Goal: Information Seeking & Learning: Check status

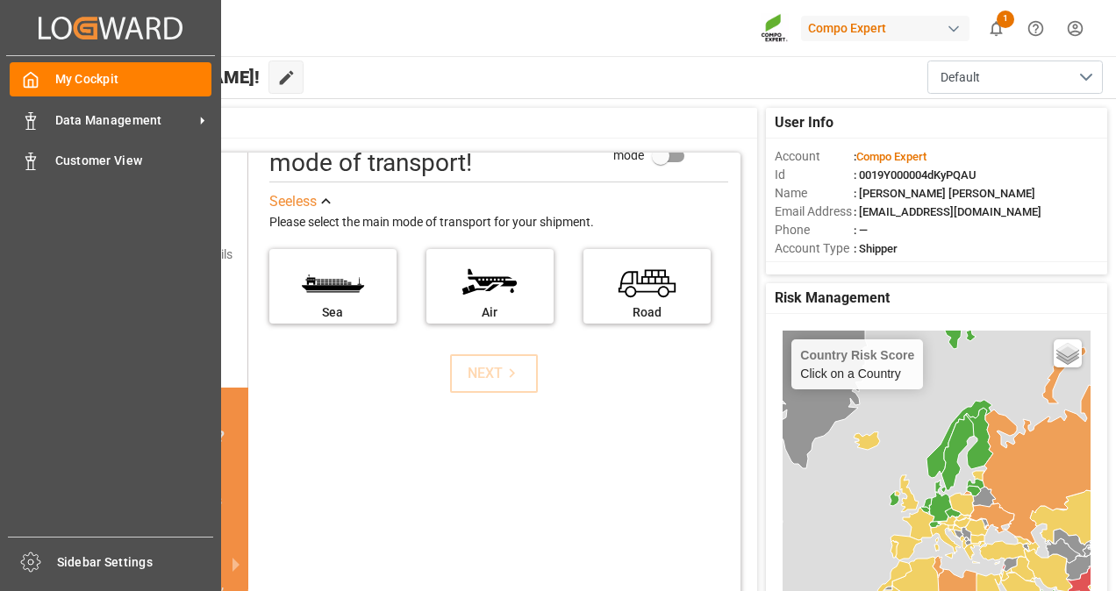
scroll to position [91, 0]
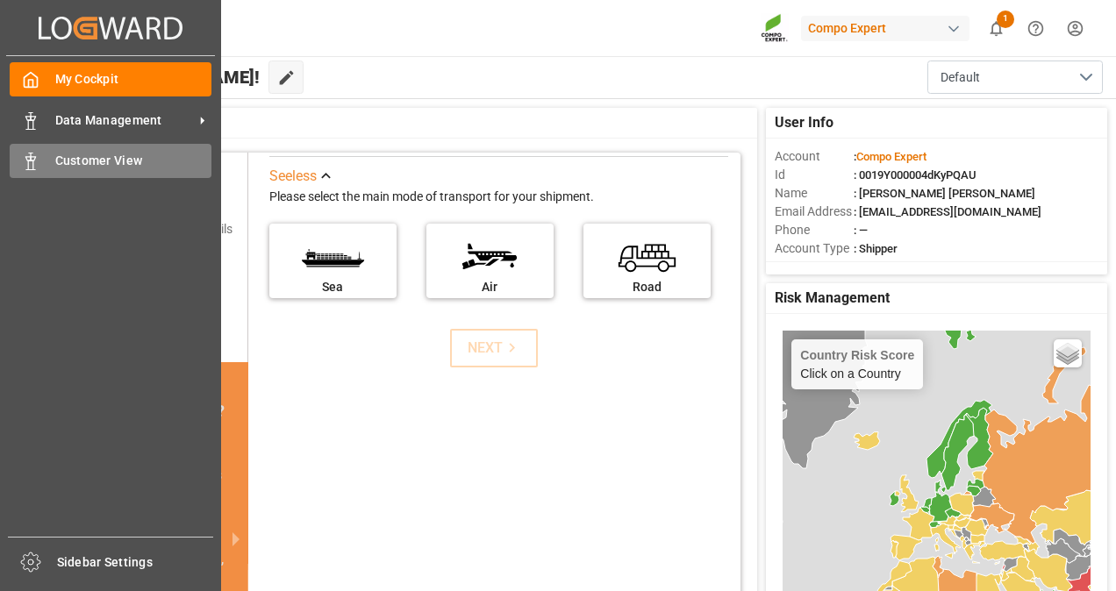
click at [95, 168] on span "Customer View" at bounding box center [133, 161] width 157 height 18
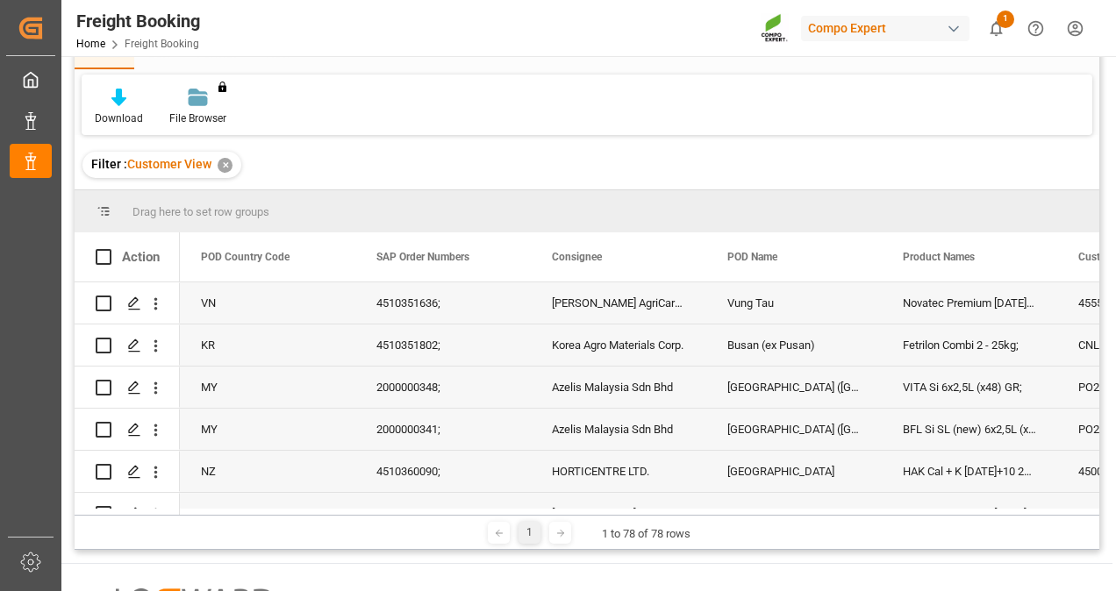
scroll to position [32, 0]
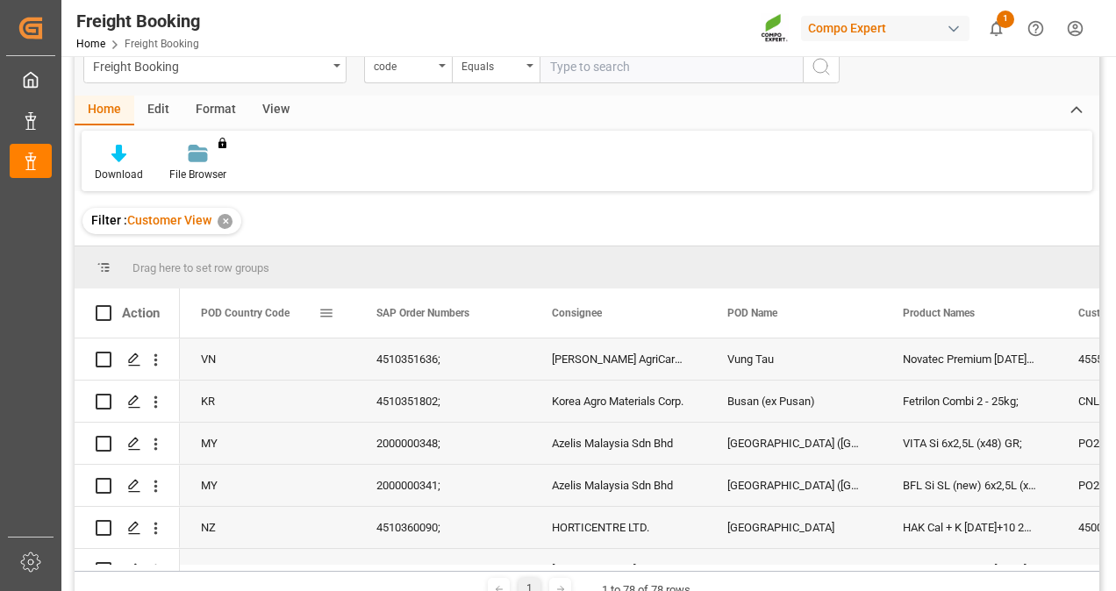
click at [334, 315] on div "POD Country Code" at bounding box center [267, 313] width 175 height 49
click at [325, 312] on span at bounding box center [326, 313] width 16 height 16
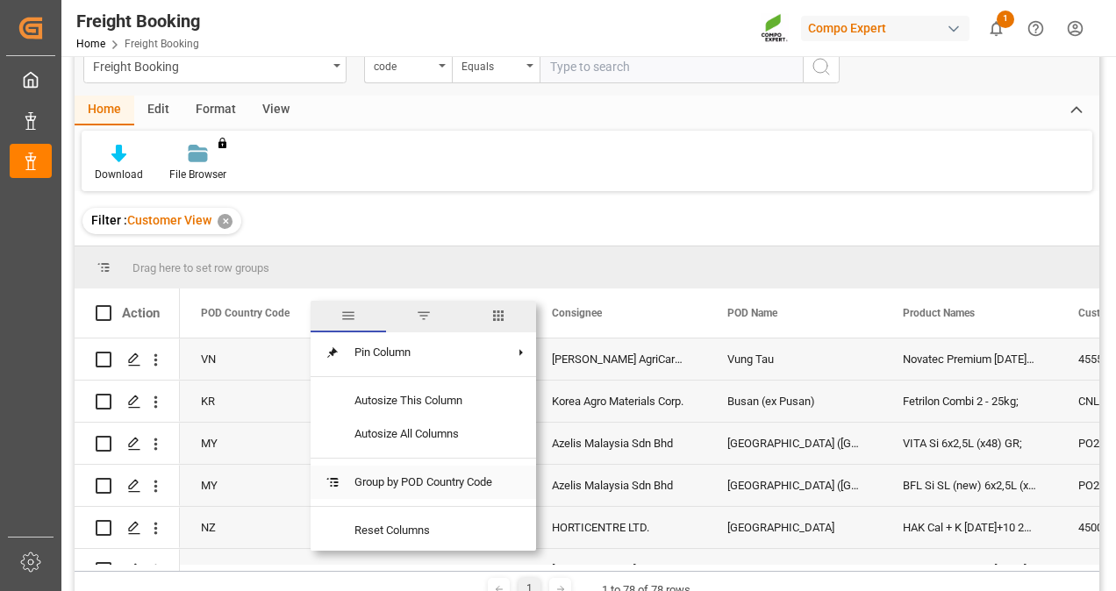
click at [443, 483] on span "Group by POD Country Code" at bounding box center [423, 482] width 166 height 33
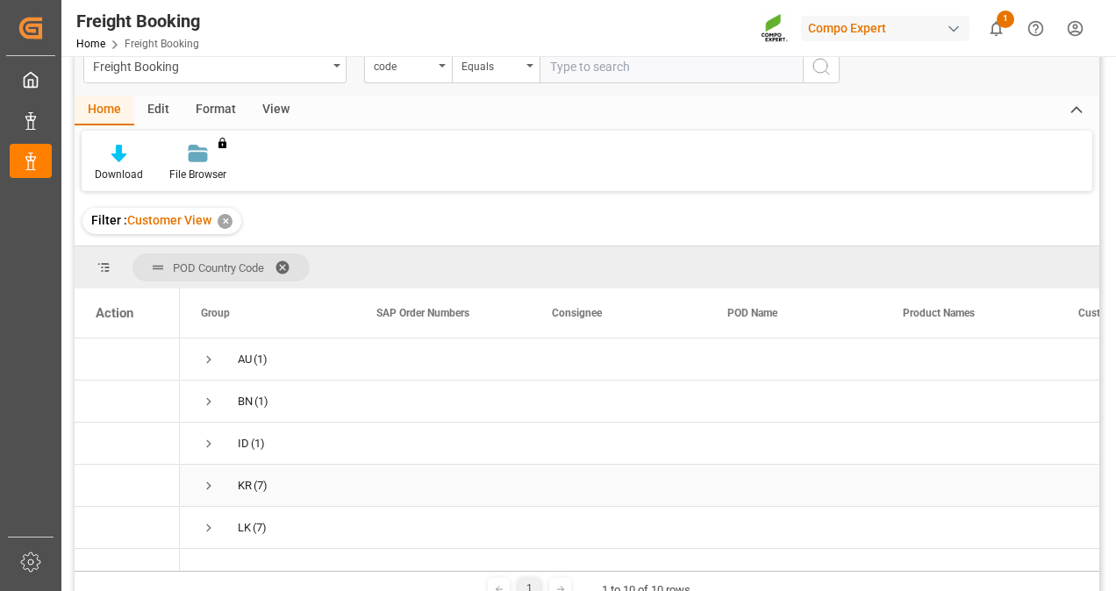
click at [335, 491] on div "KR (7)" at bounding box center [267, 485] width 175 height 41
click at [342, 445] on div "ID (1)" at bounding box center [267, 443] width 175 height 41
click at [310, 537] on span "LK (7)" at bounding box center [267, 527] width 133 height 39
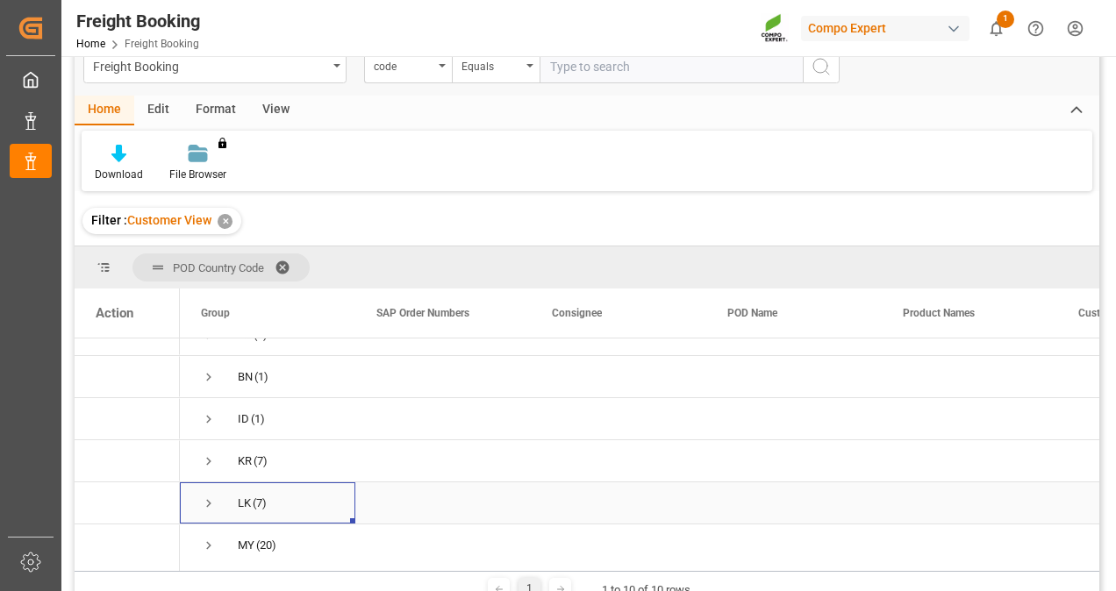
click at [212, 509] on span "Press SPACE to select this row." at bounding box center [209, 504] width 16 height 16
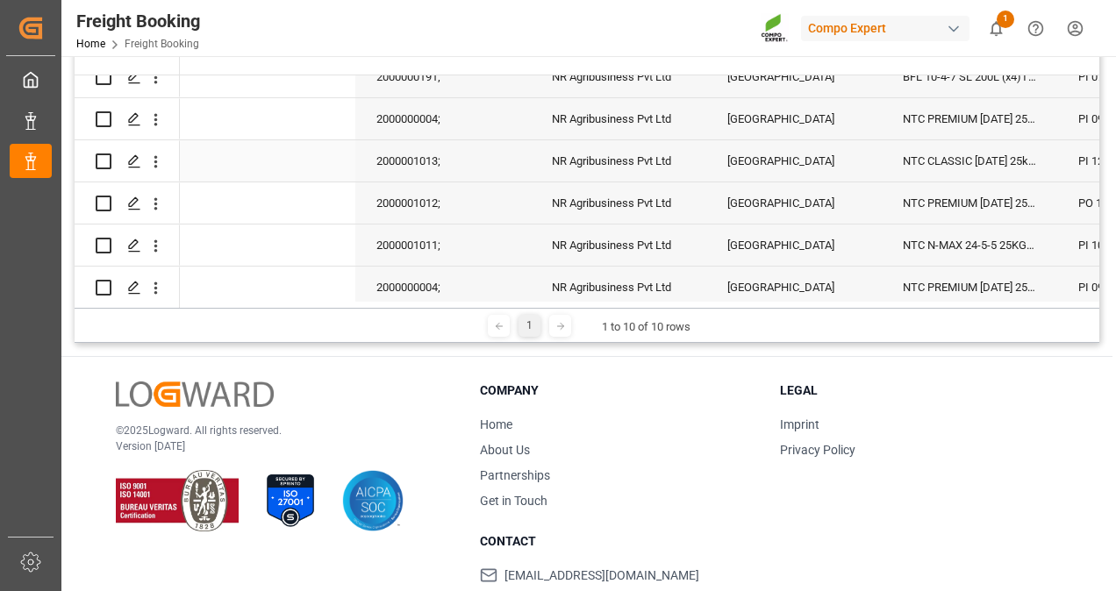
scroll to position [200, 0]
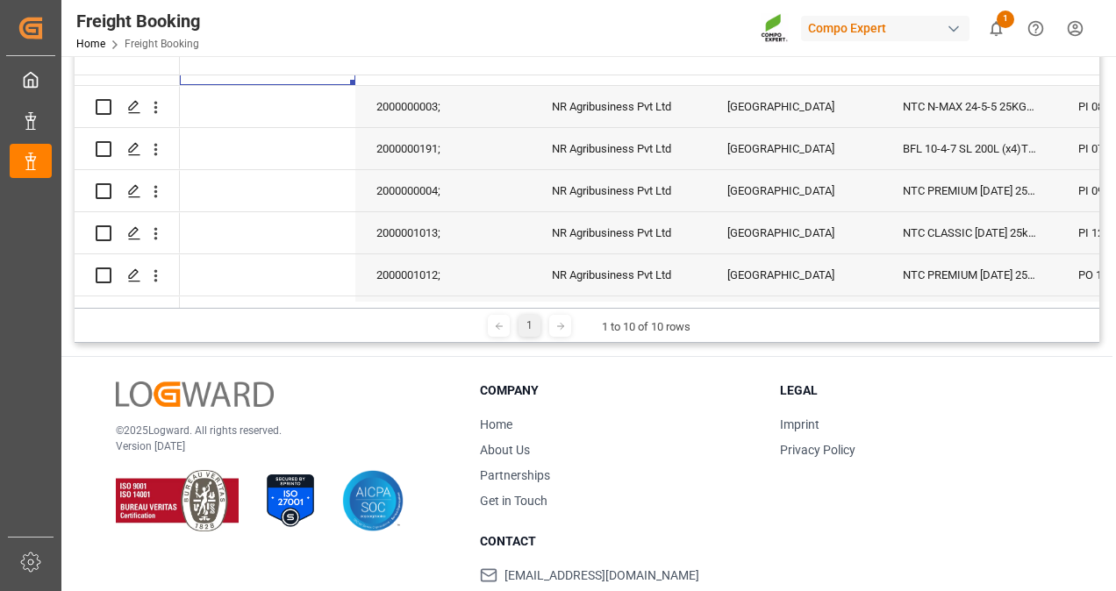
drag, startPoint x: 463, startPoint y: 302, endPoint x: 591, endPoint y: 303, distance: 128.1
click at [590, 303] on div at bounding box center [636, 305] width 913 height 6
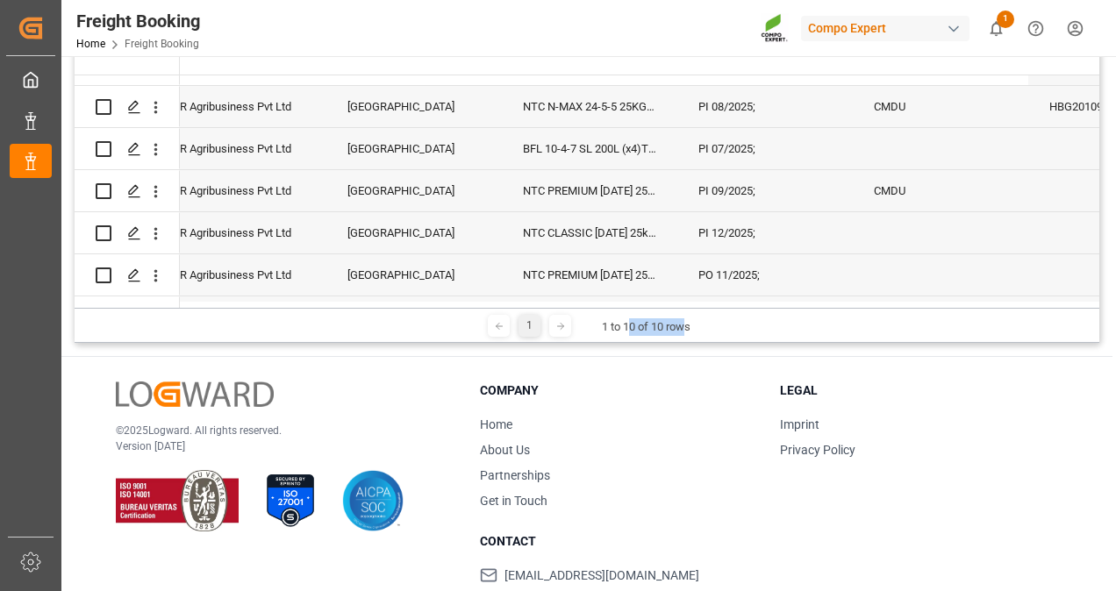
drag, startPoint x: 628, startPoint y: 307, endPoint x: 690, endPoint y: 307, distance: 61.4
click at [690, 308] on div "1 1 to 10 of 10 rows" at bounding box center [587, 325] width 1025 height 35
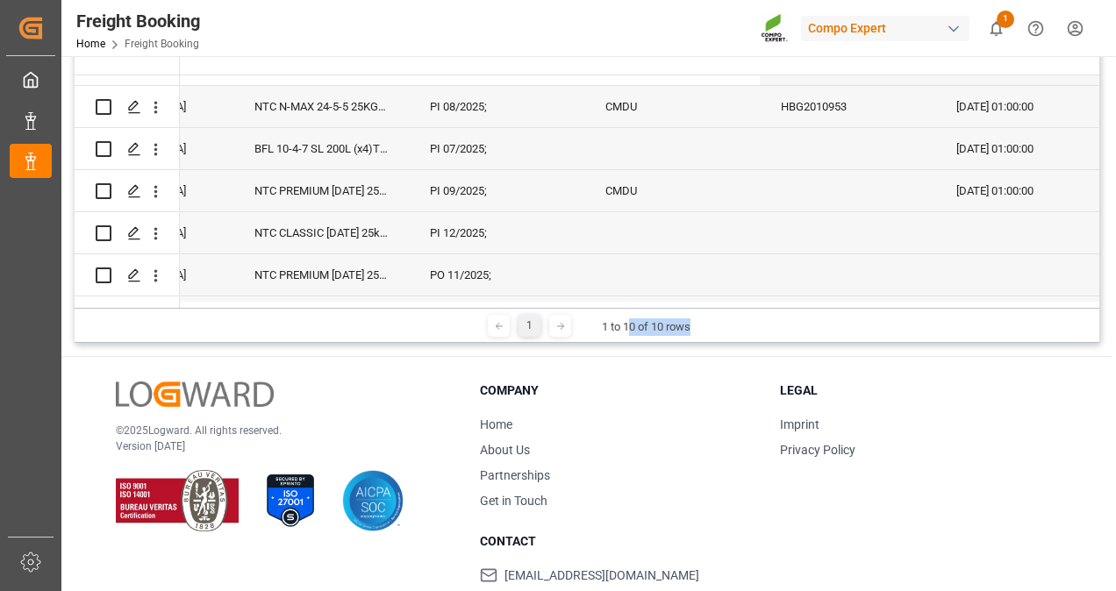
scroll to position [0, 0]
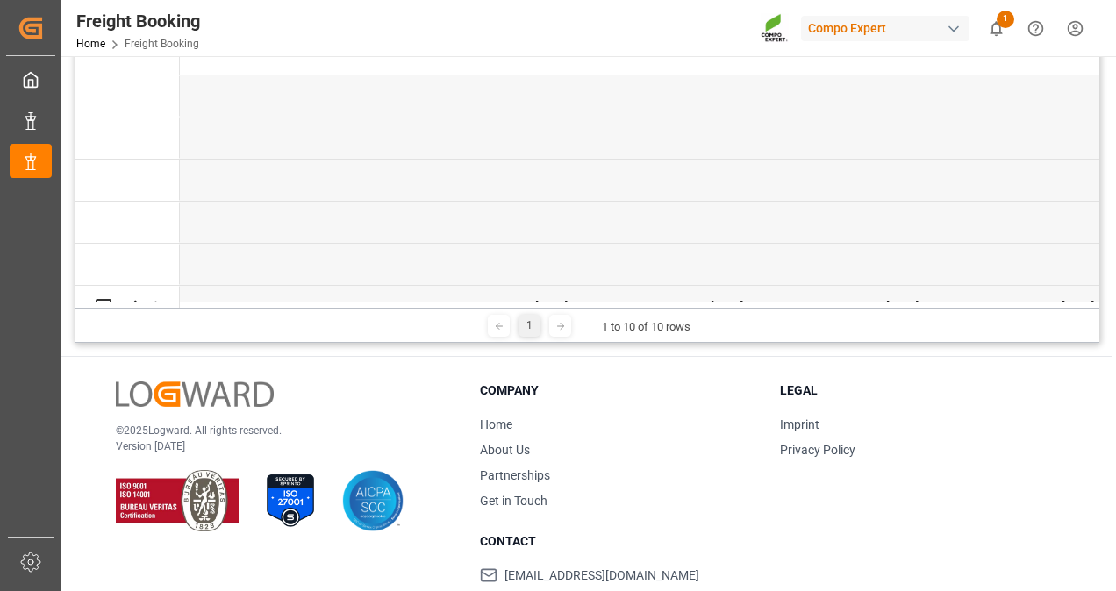
click at [618, 323] on div "1 to 10 of 10 rows" at bounding box center [646, 327] width 89 height 18
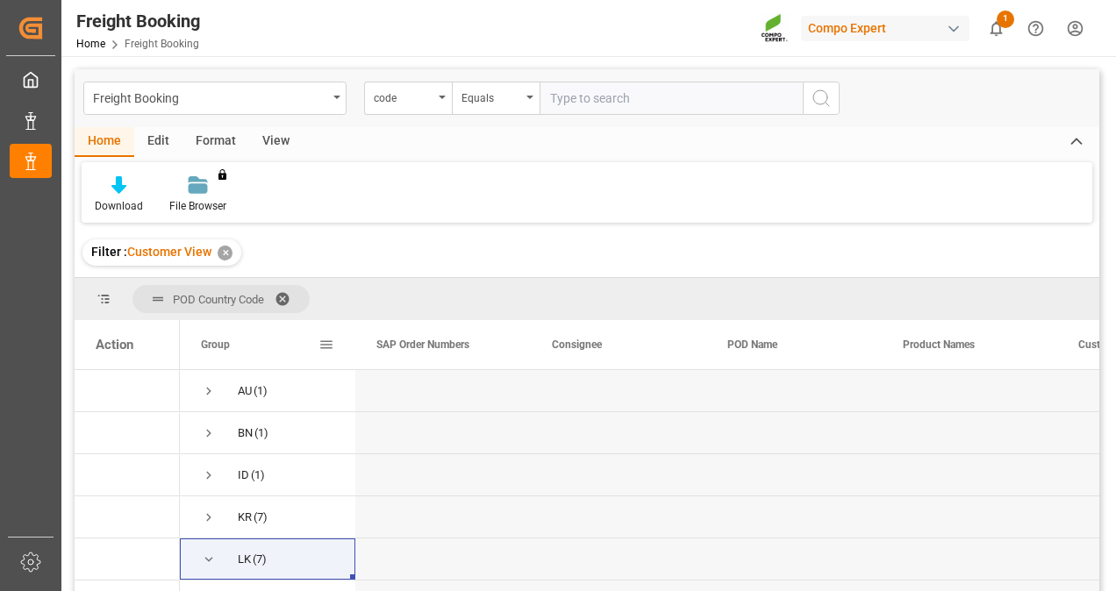
click at [346, 353] on div "Group" at bounding box center [267, 344] width 175 height 49
click at [332, 342] on span at bounding box center [326, 345] width 16 height 16
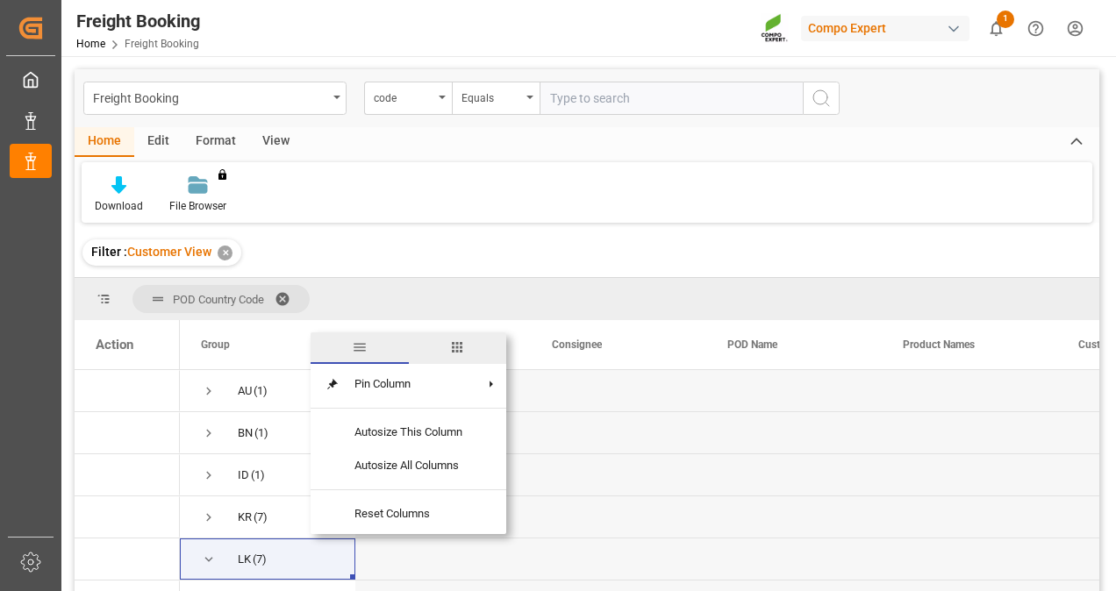
click at [347, 291] on div "POD Country Code" at bounding box center [587, 299] width 1025 height 42
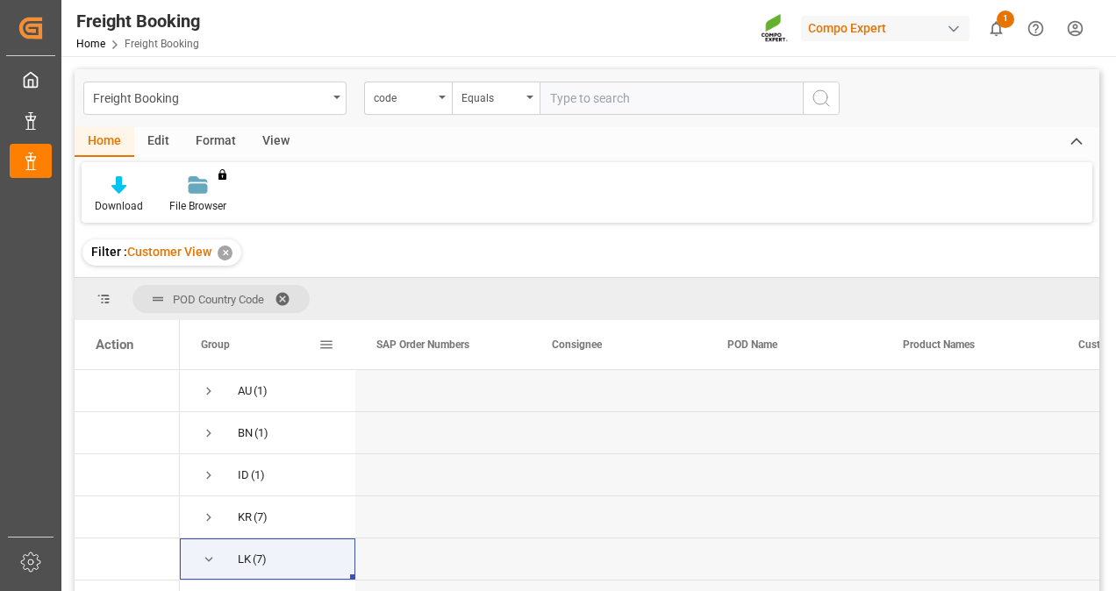
click at [219, 354] on div "Group" at bounding box center [260, 344] width 118 height 49
click at [219, 340] on span "Group" at bounding box center [215, 345] width 29 height 12
click at [331, 341] on span at bounding box center [326, 345] width 16 height 16
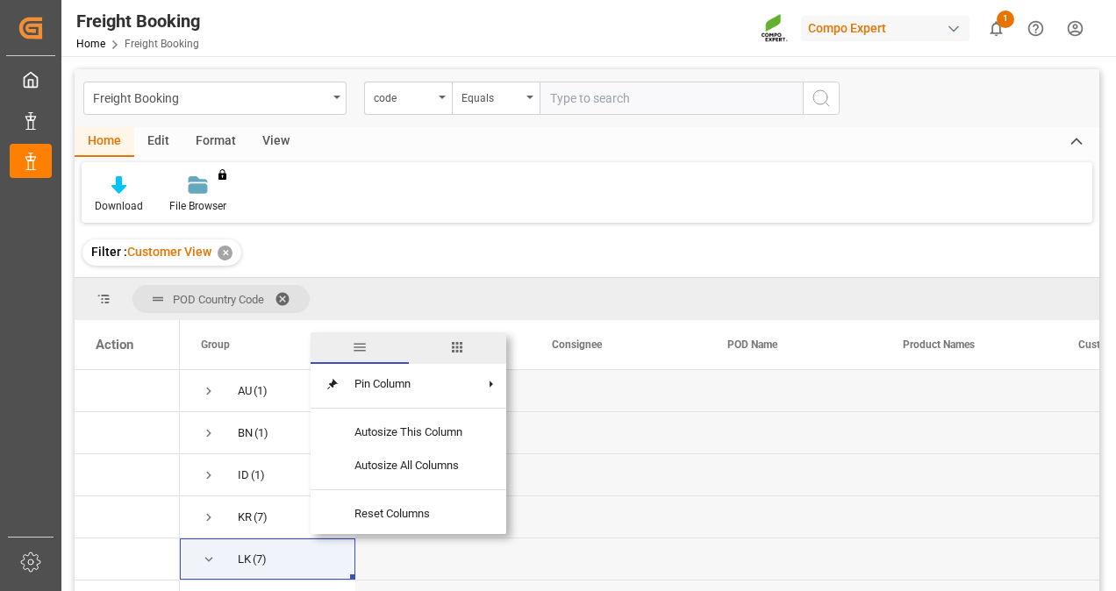
click at [458, 349] on span "columns" at bounding box center [457, 348] width 16 height 16
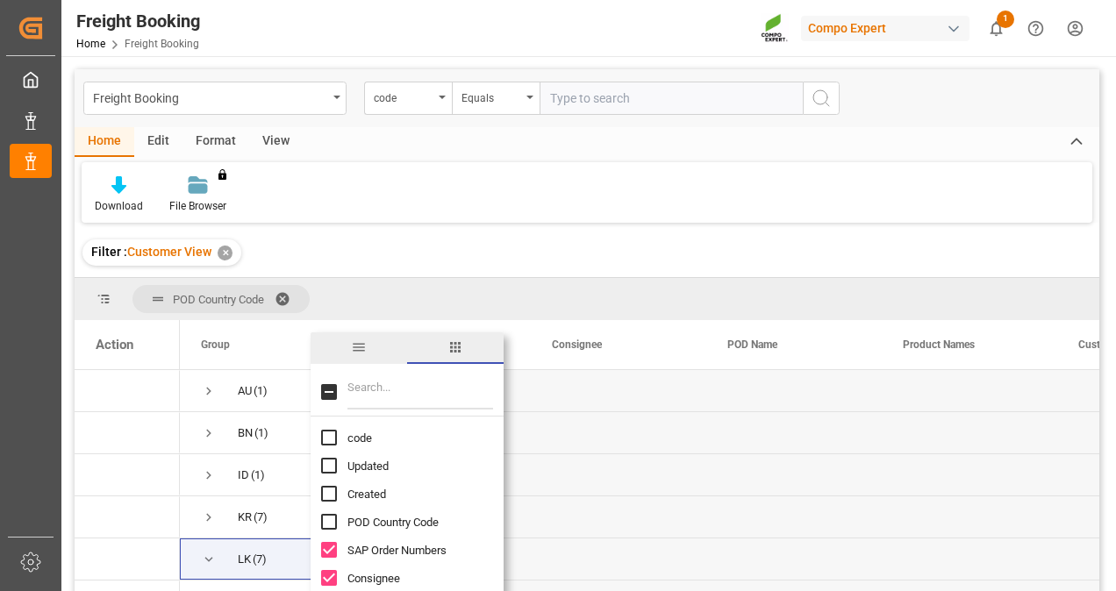
click at [461, 304] on div "POD Country Code" at bounding box center [587, 299] width 1025 height 42
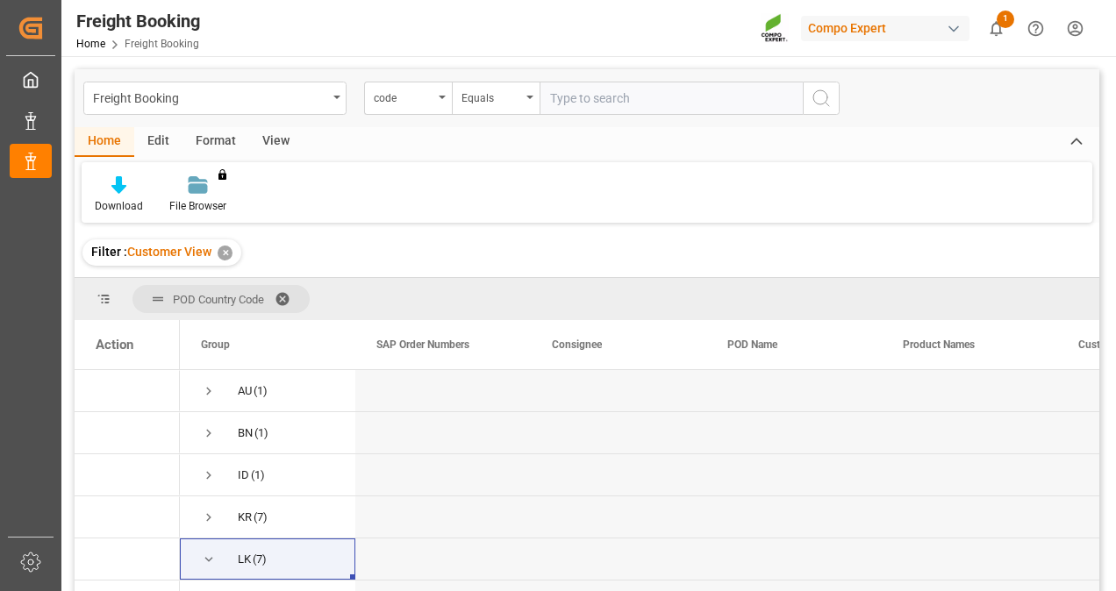
drag, startPoint x: 296, startPoint y: 292, endPoint x: 286, endPoint y: 294, distance: 9.8
click at [294, 292] on span at bounding box center [289, 299] width 28 height 16
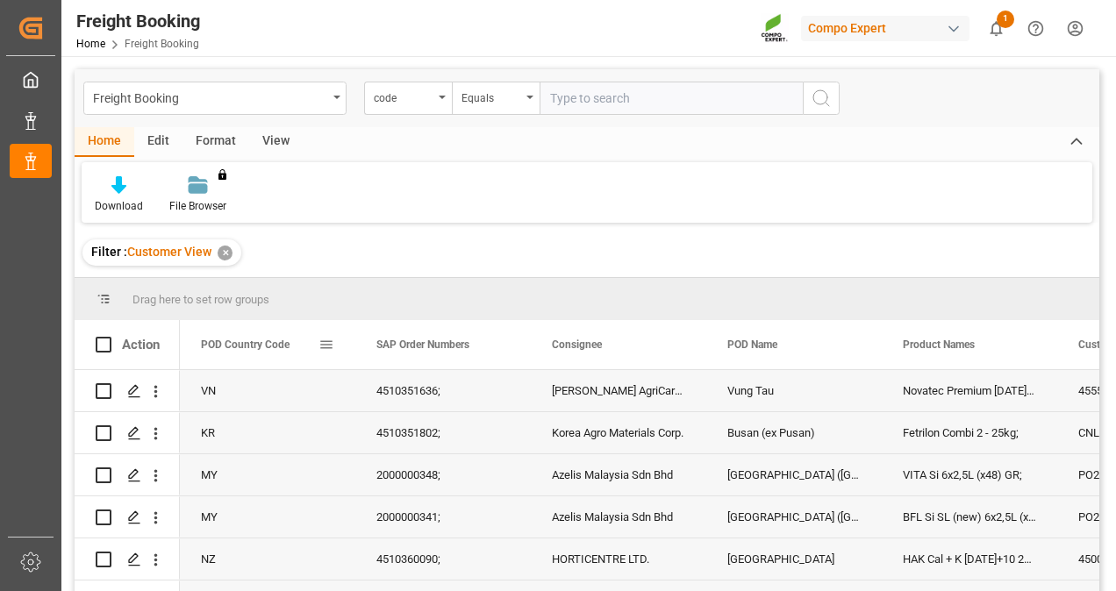
click at [254, 337] on div "POD Country Code" at bounding box center [260, 344] width 118 height 49
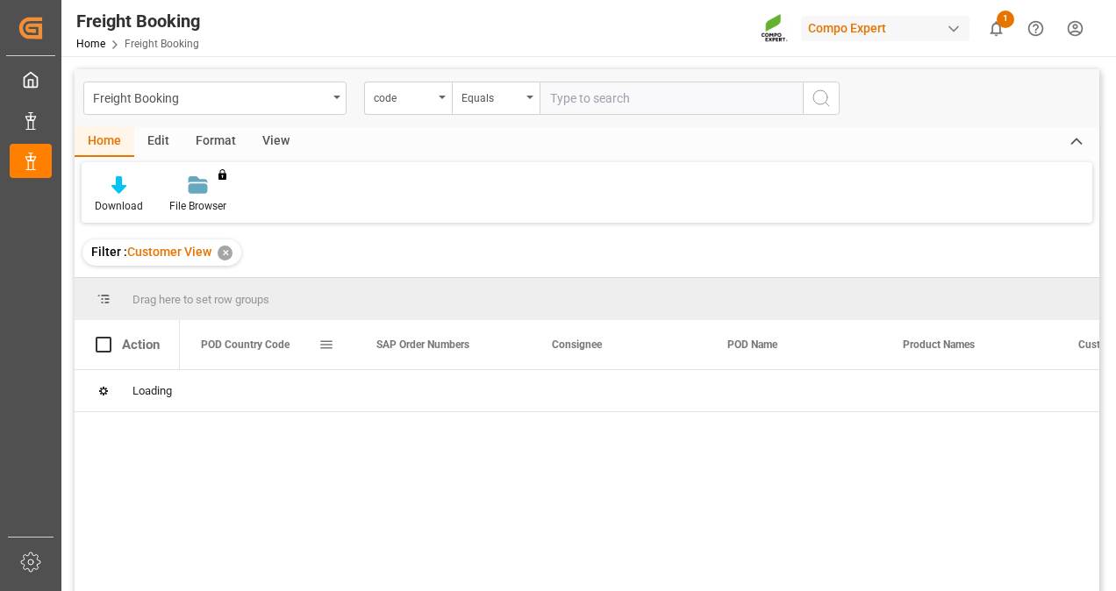
click at [329, 343] on span at bounding box center [326, 345] width 16 height 16
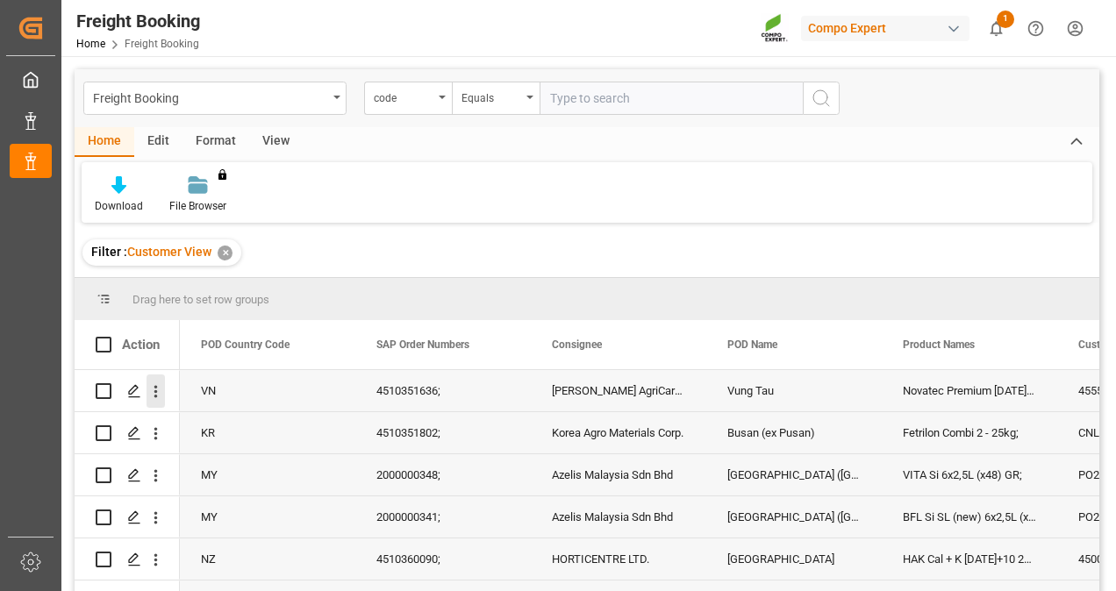
click at [156, 390] on icon "open menu" at bounding box center [156, 392] width 18 height 18
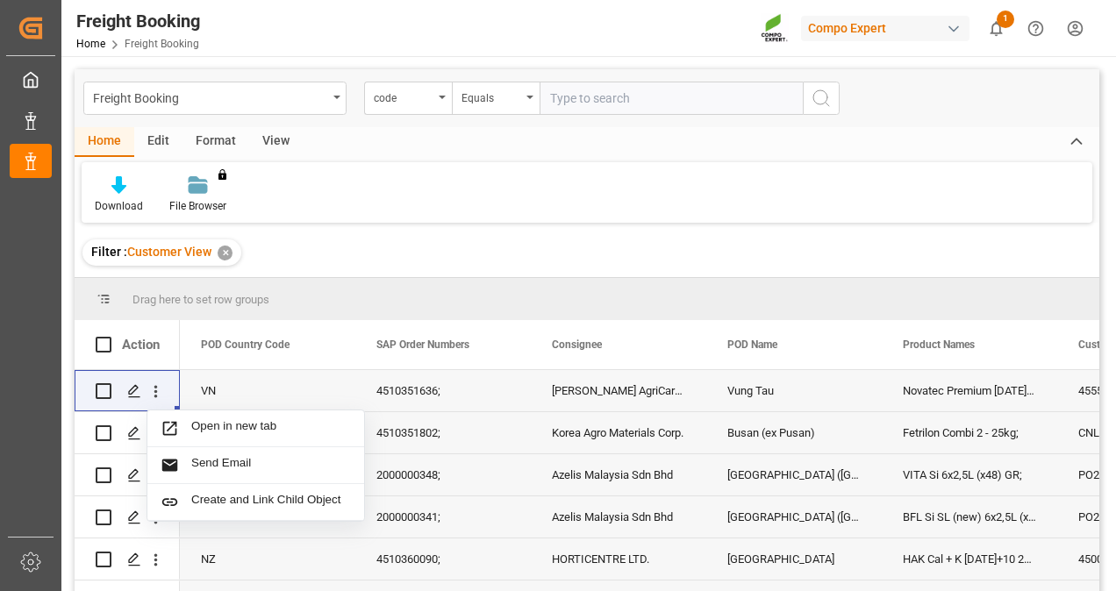
click at [316, 286] on div "Drag here to set row groups" at bounding box center [587, 299] width 1025 height 42
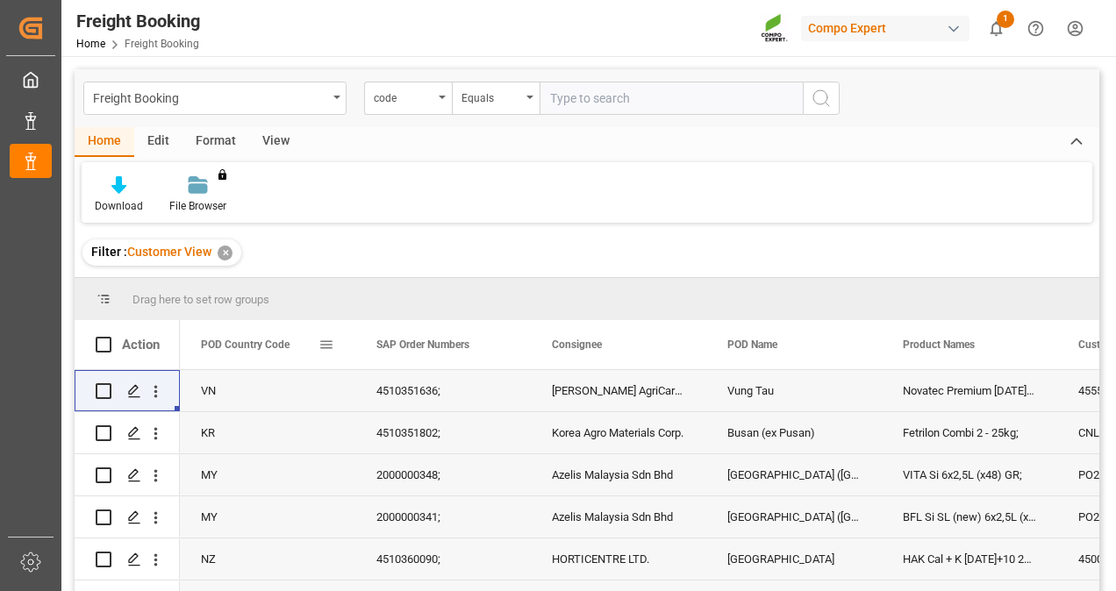
click at [322, 337] on span at bounding box center [326, 345] width 16 height 16
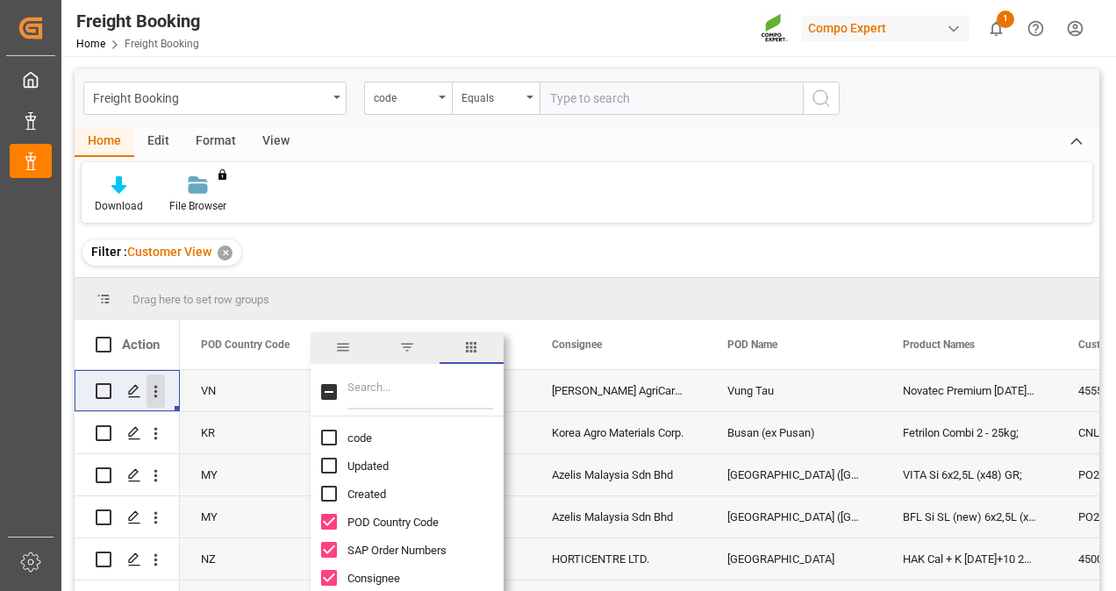
click at [161, 394] on icon "open menu" at bounding box center [156, 392] width 18 height 18
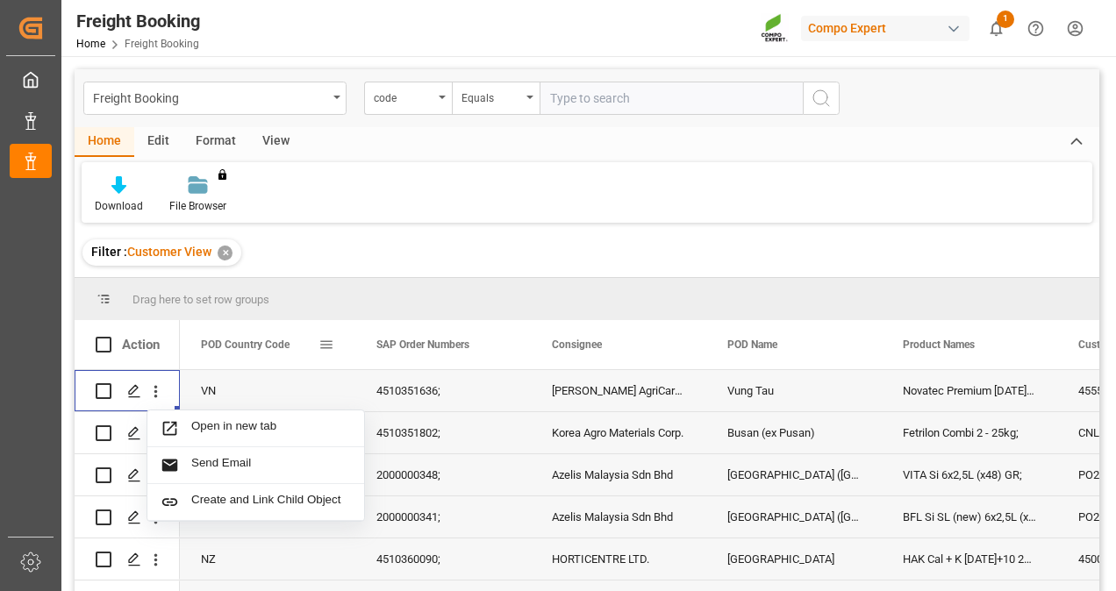
click at [328, 346] on span at bounding box center [326, 345] width 16 height 16
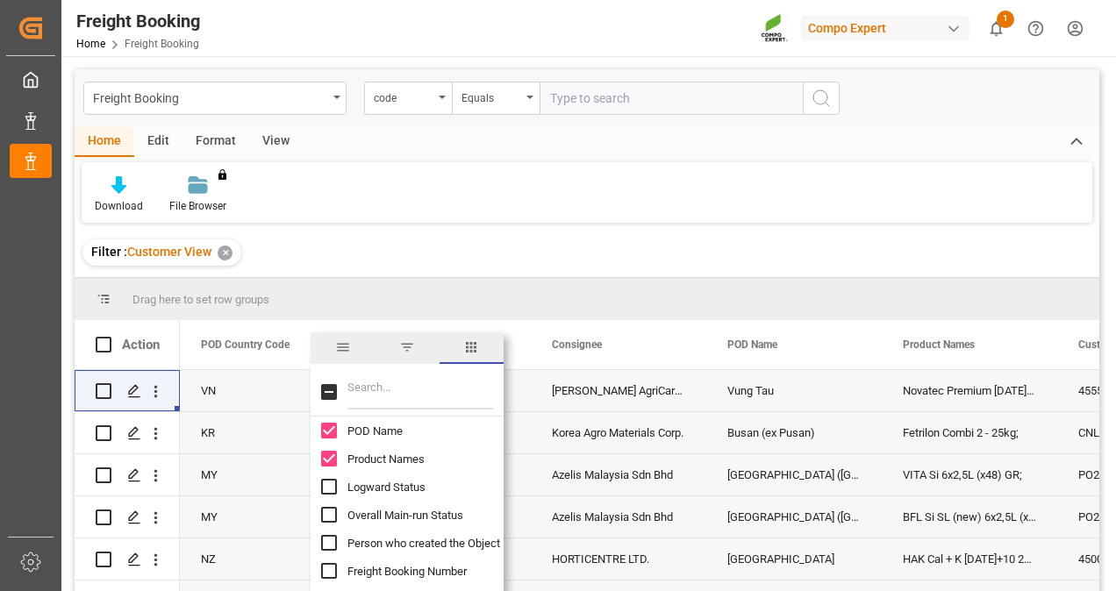
click at [397, 333] on span "filter" at bounding box center [407, 349] width 64 height 32
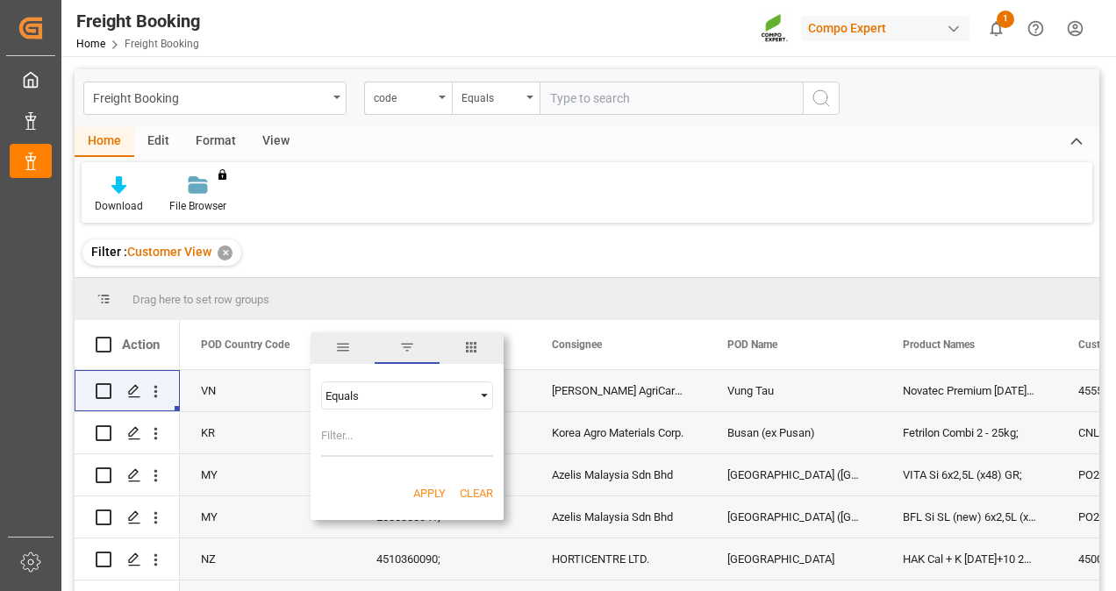
click at [394, 397] on div "Equals" at bounding box center [398, 396] width 147 height 13
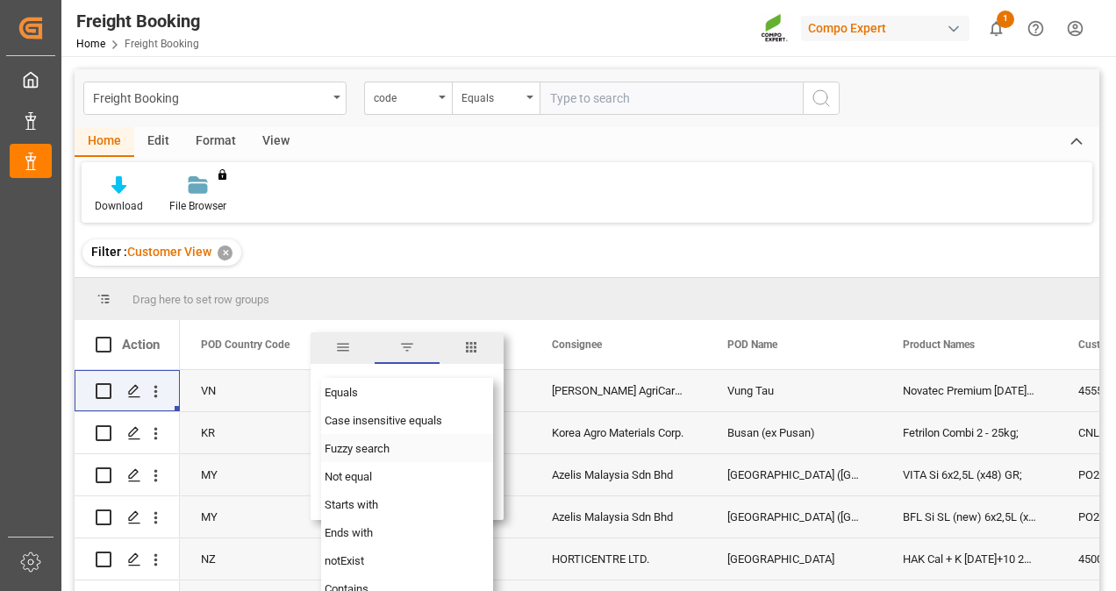
click at [425, 453] on div "Fuzzy search" at bounding box center [407, 448] width 172 height 28
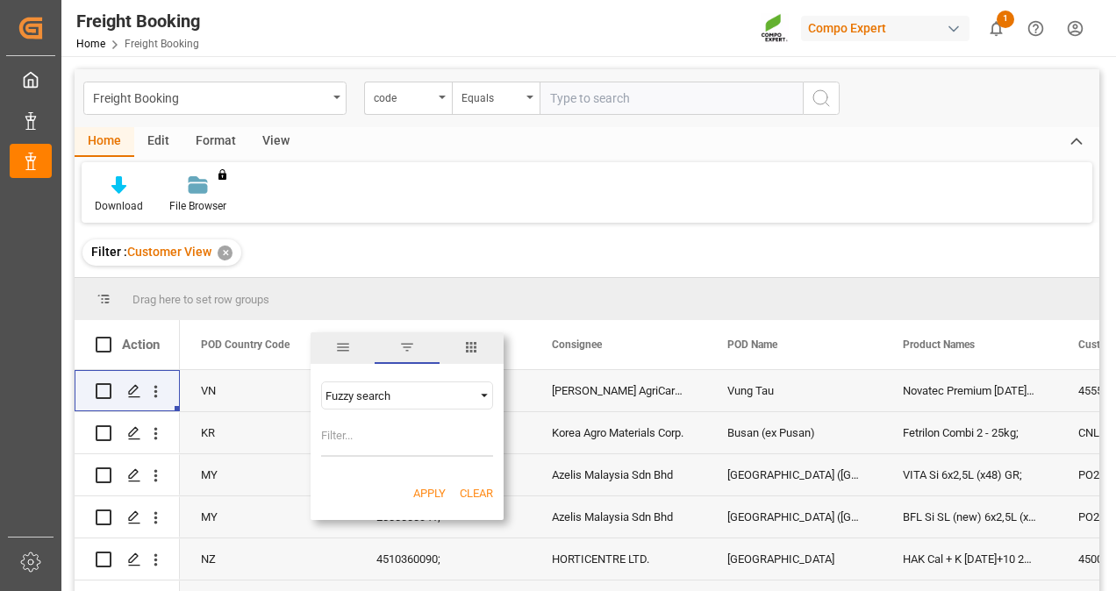
click at [418, 442] on input "Filter Value" at bounding box center [407, 439] width 172 height 35
type input "[GEOGRAPHIC_DATA]"
click at [428, 495] on button "Apply" at bounding box center [429, 494] width 32 height 18
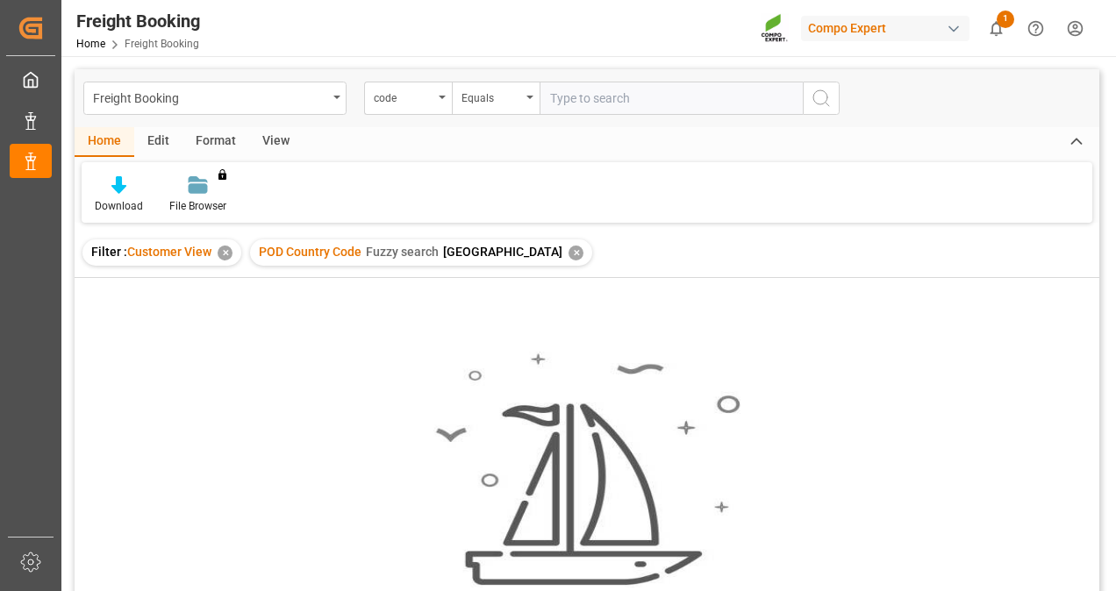
click at [569, 249] on div "✕" at bounding box center [576, 253] width 15 height 15
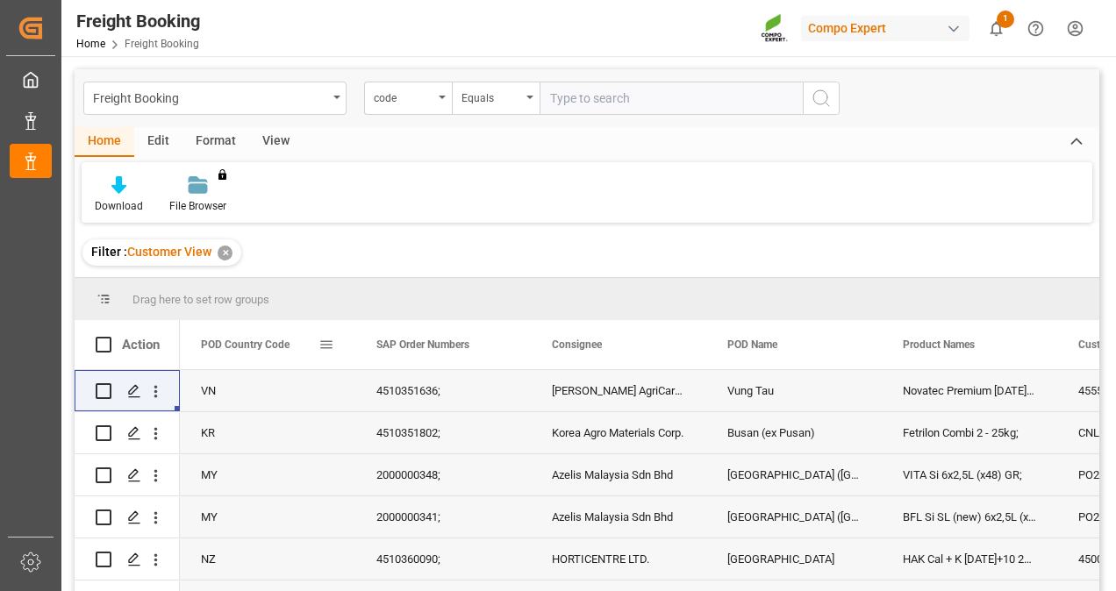
click at [330, 340] on span at bounding box center [326, 345] width 16 height 16
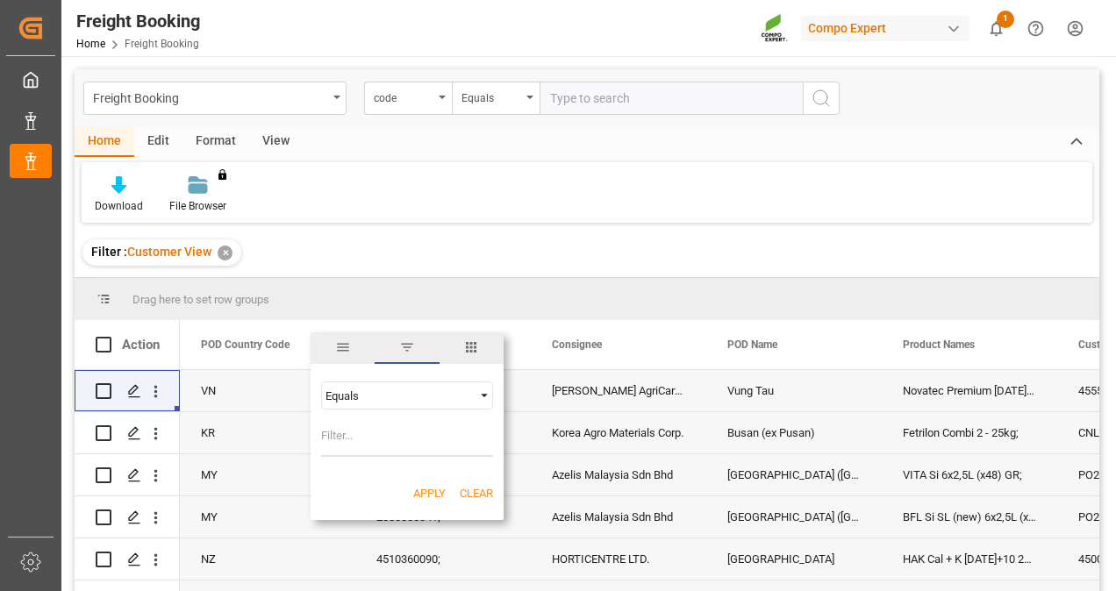
click at [352, 355] on span "general" at bounding box center [343, 349] width 64 height 32
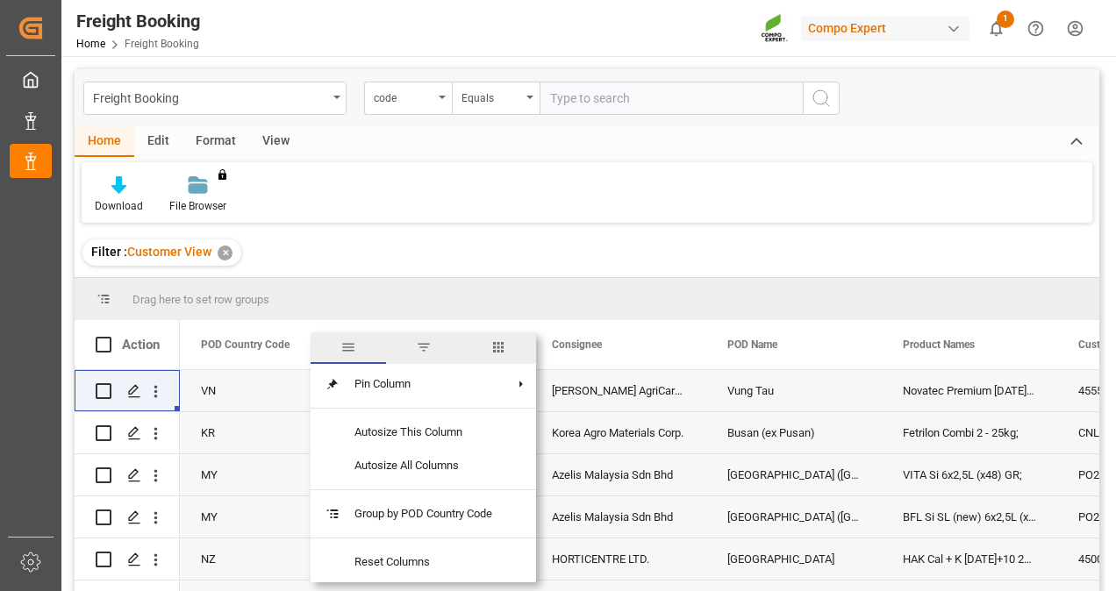
click at [405, 351] on span "filter" at bounding box center [423, 349] width 75 height 32
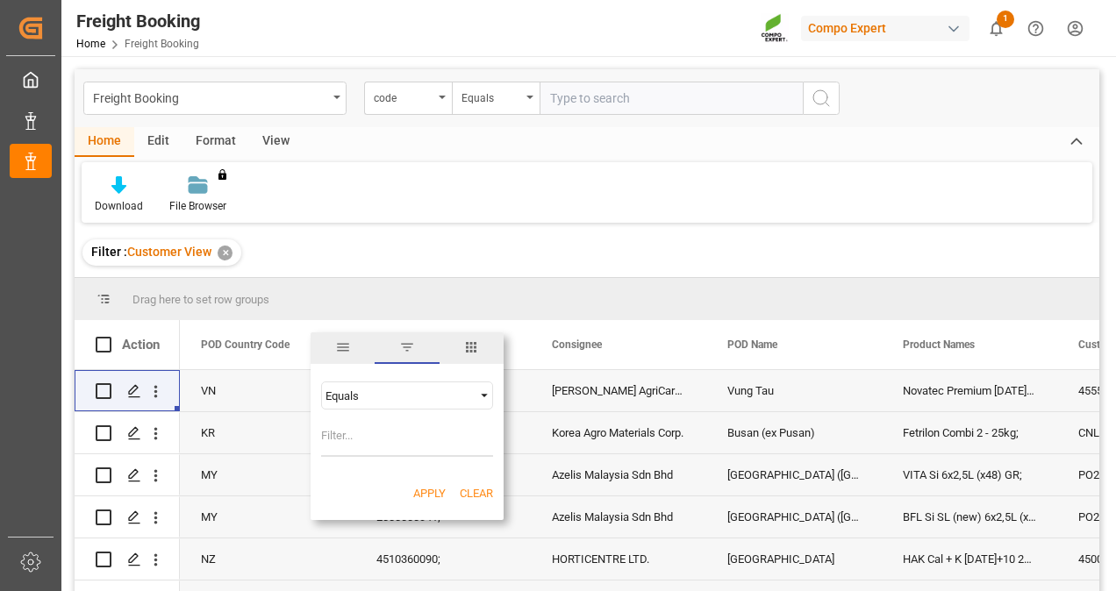
click at [441, 396] on div "Equals" at bounding box center [398, 396] width 147 height 13
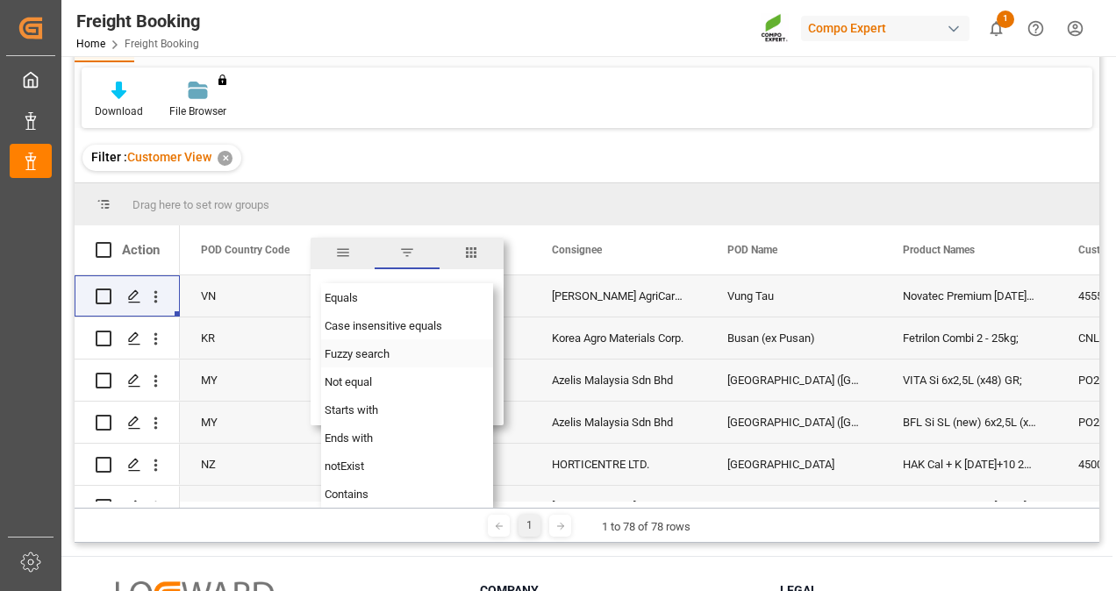
scroll to position [175, 0]
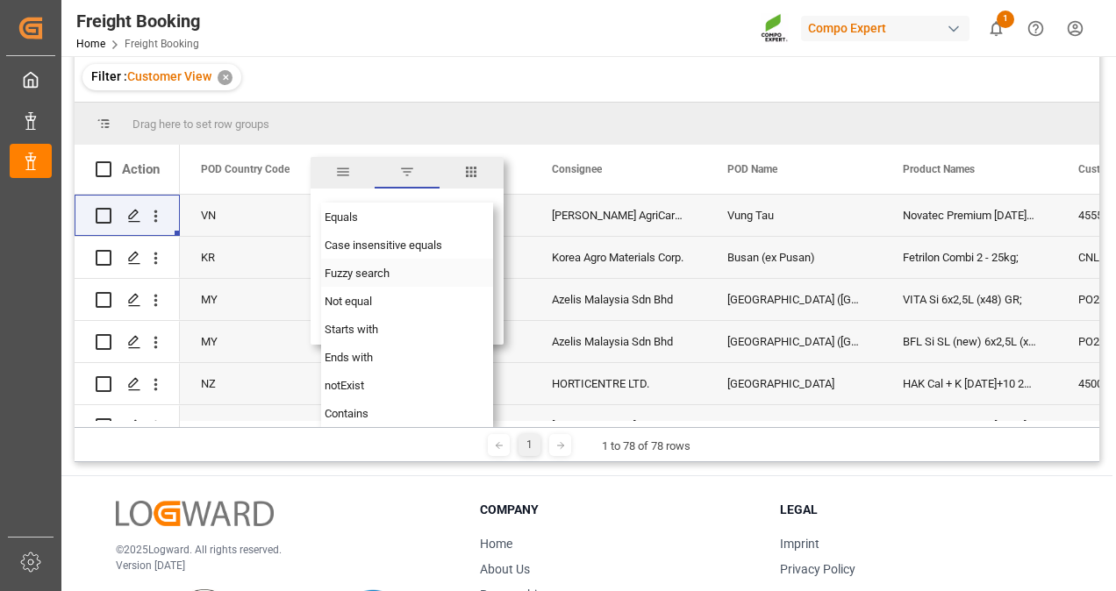
click at [440, 268] on div "Fuzzy search" at bounding box center [407, 273] width 172 height 28
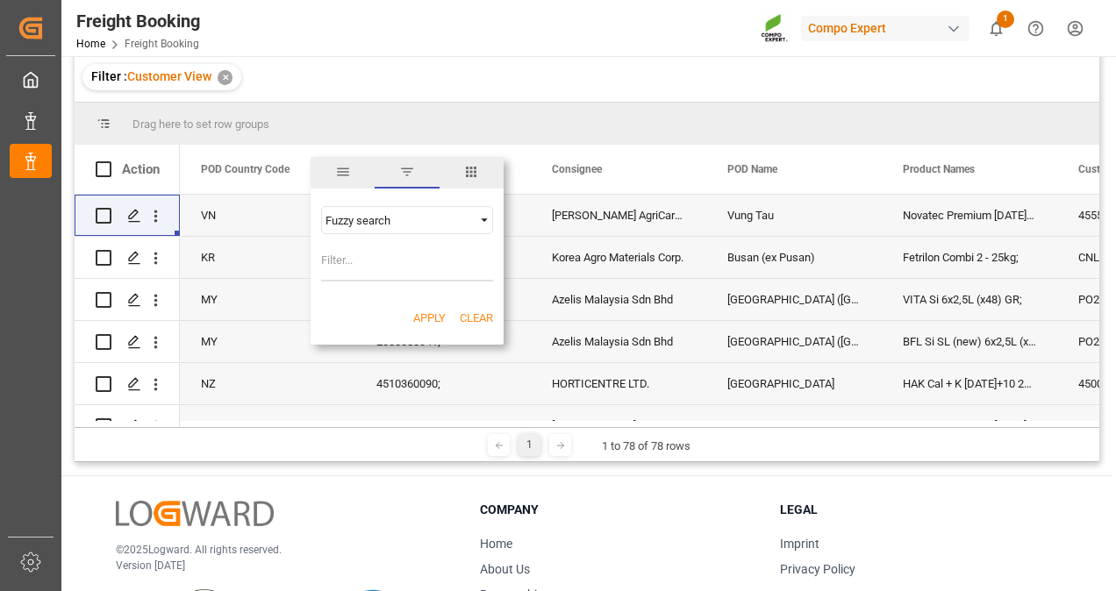
click at [370, 250] on input "Filter Value" at bounding box center [407, 264] width 172 height 35
type input "nr agribusiness"
click at [424, 314] on button "Apply" at bounding box center [429, 319] width 32 height 18
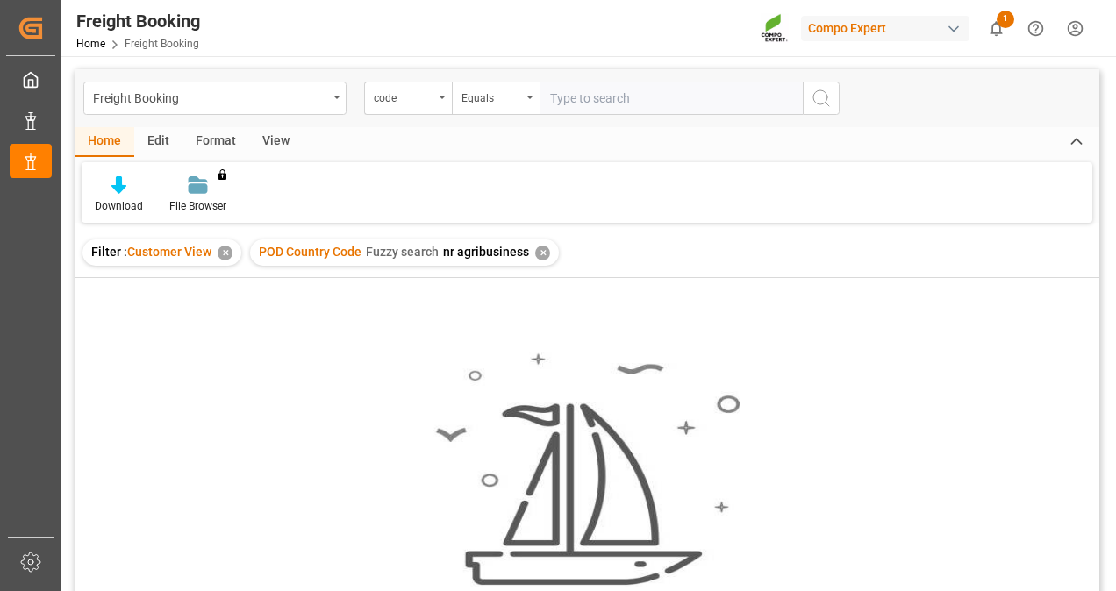
click at [544, 249] on div "✕" at bounding box center [542, 253] width 15 height 15
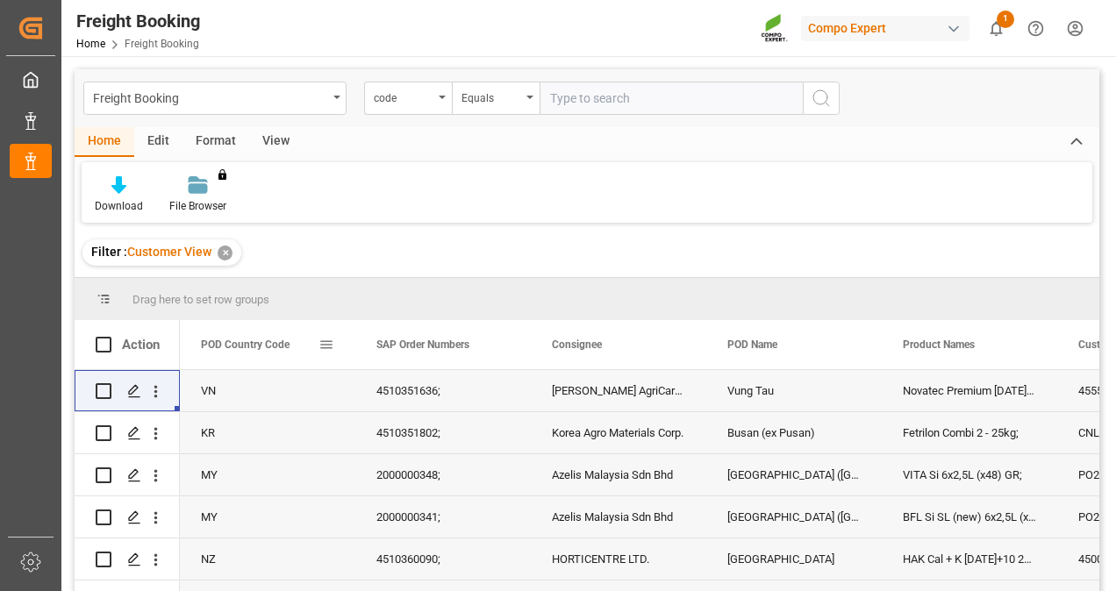
click at [334, 345] on div "POD Country Code" at bounding box center [267, 344] width 175 height 49
click at [332, 352] on span at bounding box center [326, 345] width 16 height 16
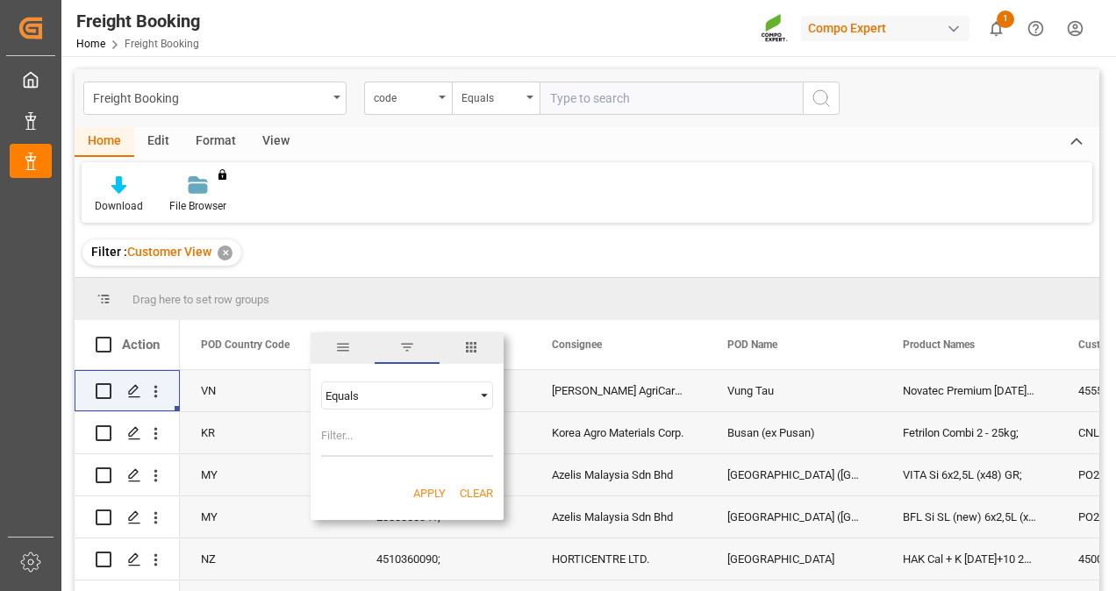
click at [421, 392] on div "Equals" at bounding box center [398, 396] width 147 height 13
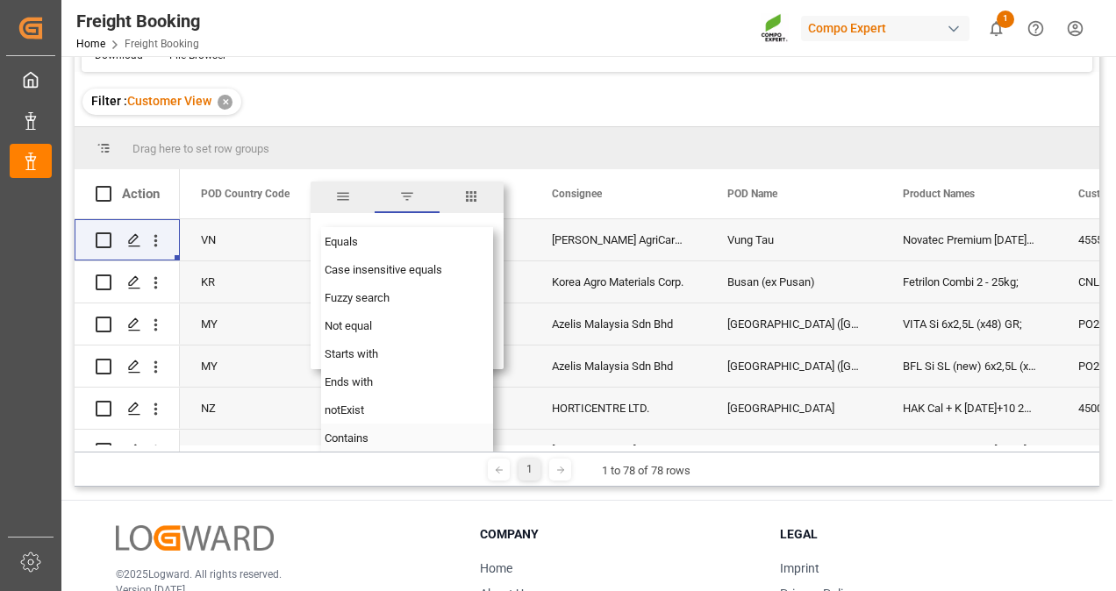
scroll to position [88, 0]
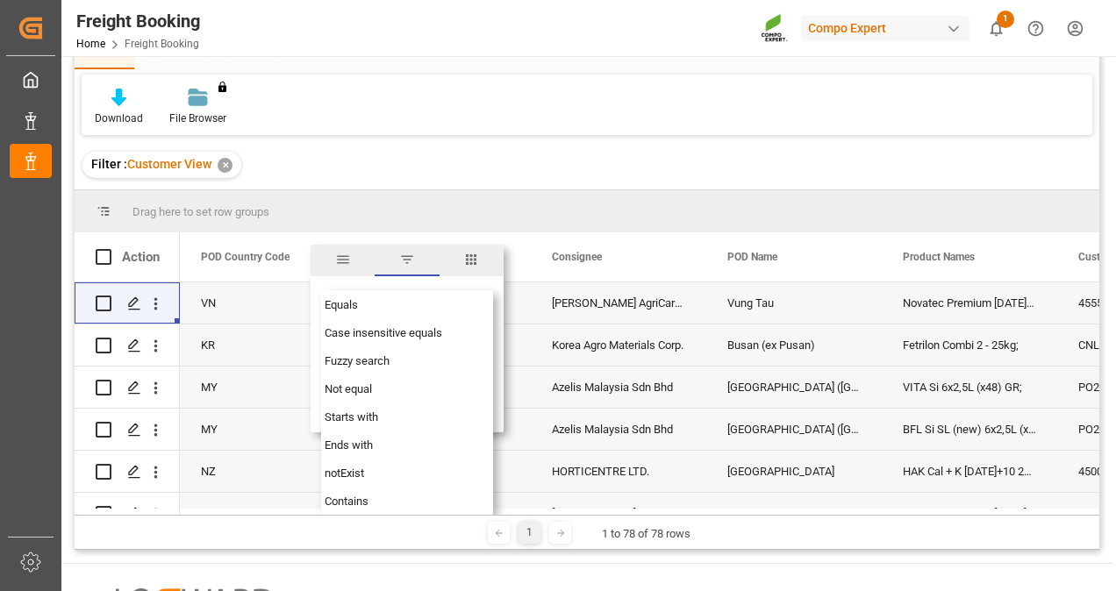
click at [347, 268] on span "general" at bounding box center [343, 261] width 64 height 32
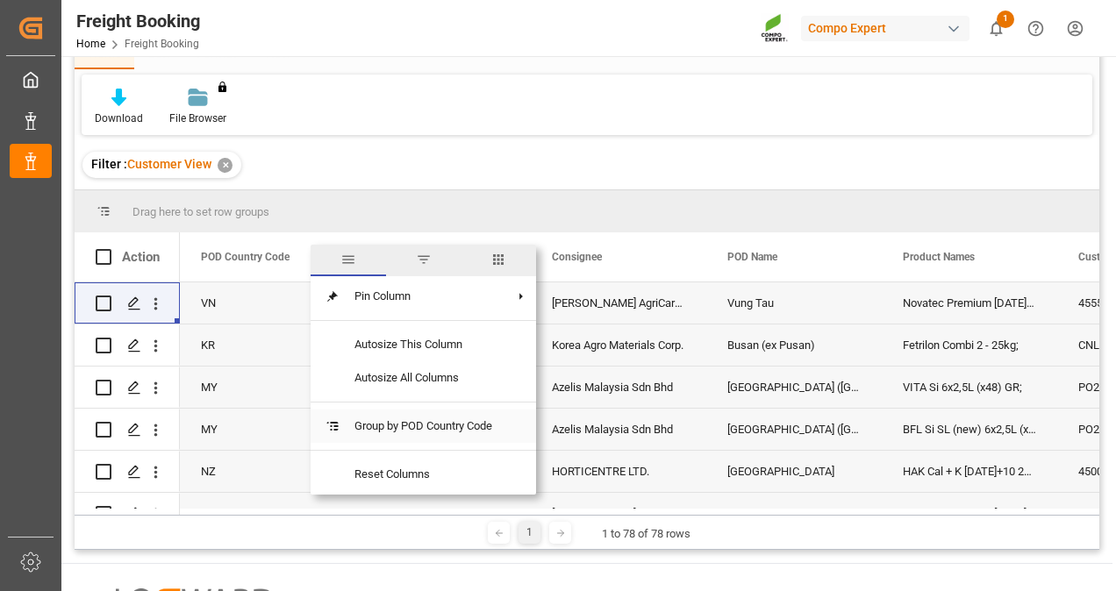
click at [418, 434] on span "Group by POD Country Code" at bounding box center [423, 426] width 166 height 33
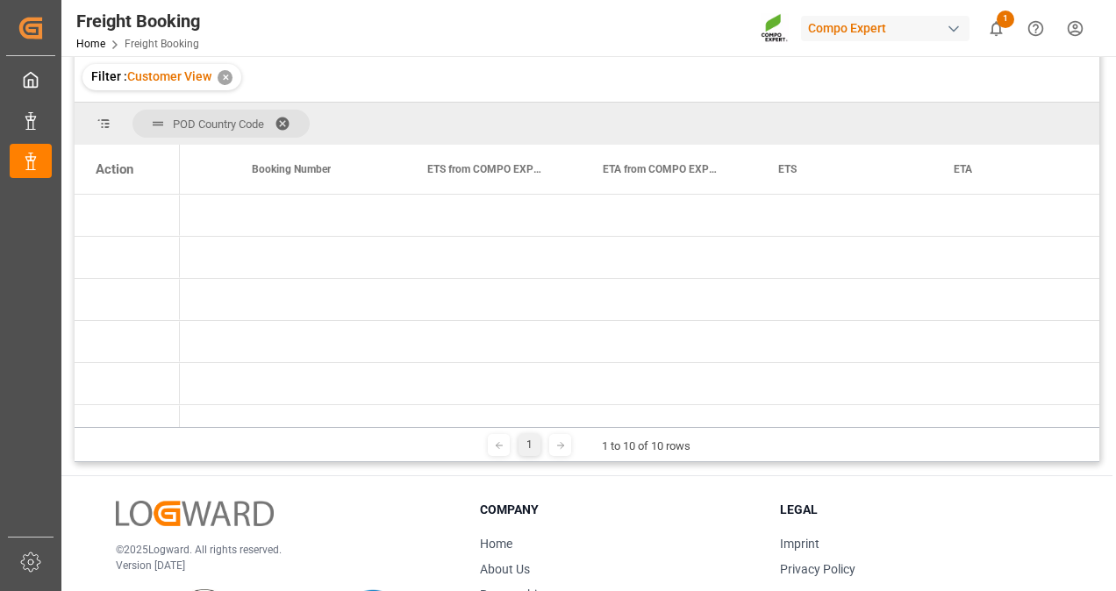
scroll to position [0, 1181]
click at [728, 164] on span at bounding box center [725, 169] width 16 height 16
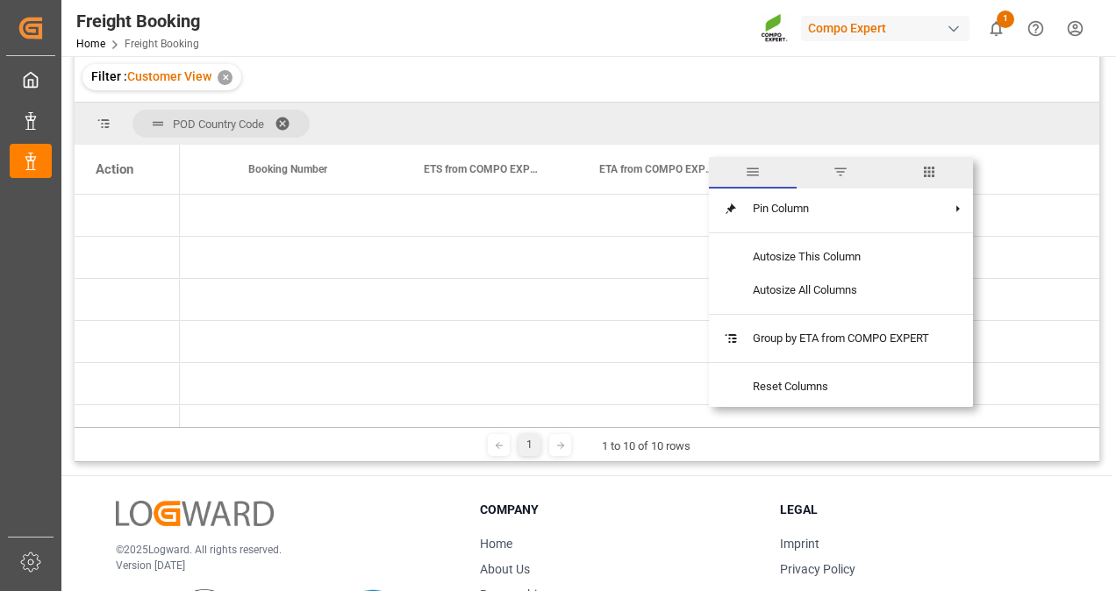
click at [732, 170] on span "general" at bounding box center [753, 173] width 88 height 32
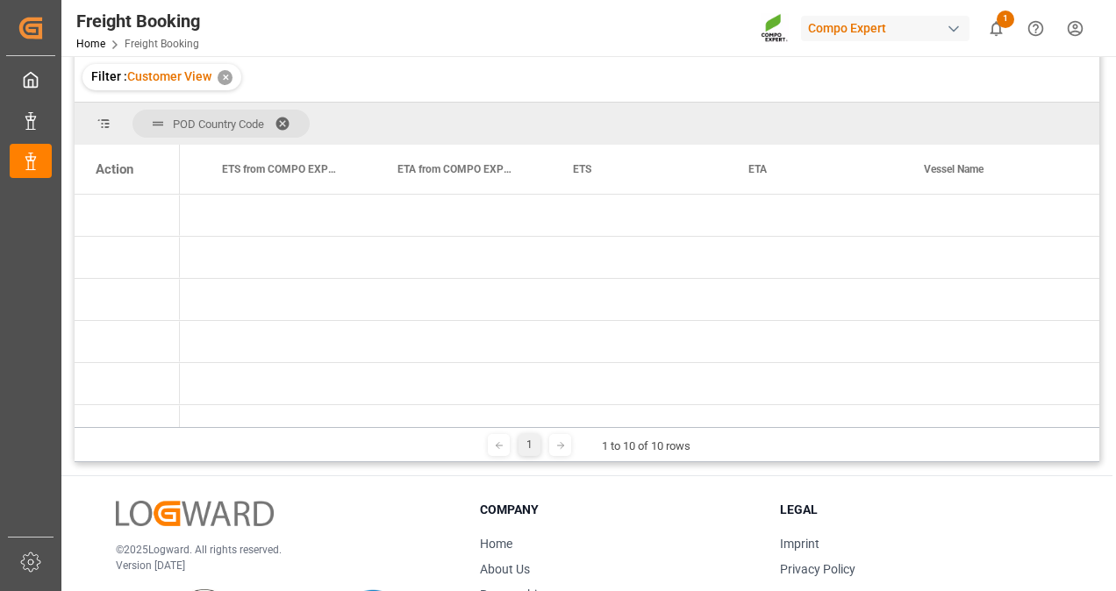
scroll to position [0, 1448]
click at [806, 168] on span at bounding box center [803, 169] width 16 height 16
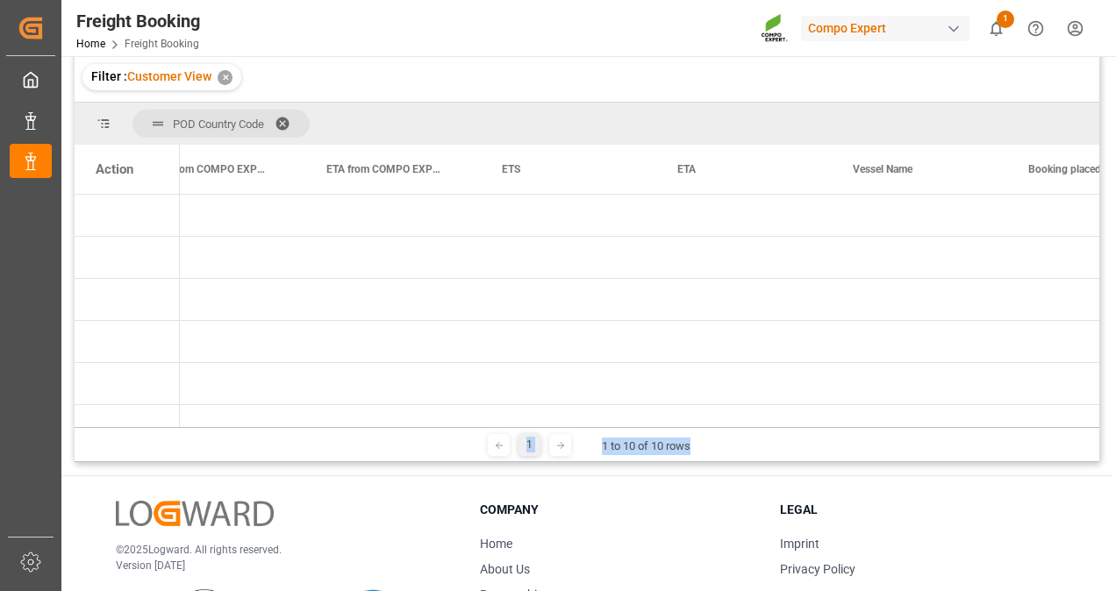
drag, startPoint x: 928, startPoint y: 425, endPoint x: 949, endPoint y: 425, distance: 21.1
click at [949, 425] on div "POD Country Code Drag here to set column labels Action Booking Number ETS from …" at bounding box center [587, 283] width 1025 height 360
click at [228, 385] on span "LK (7)" at bounding box center [267, 383] width 133 height 39
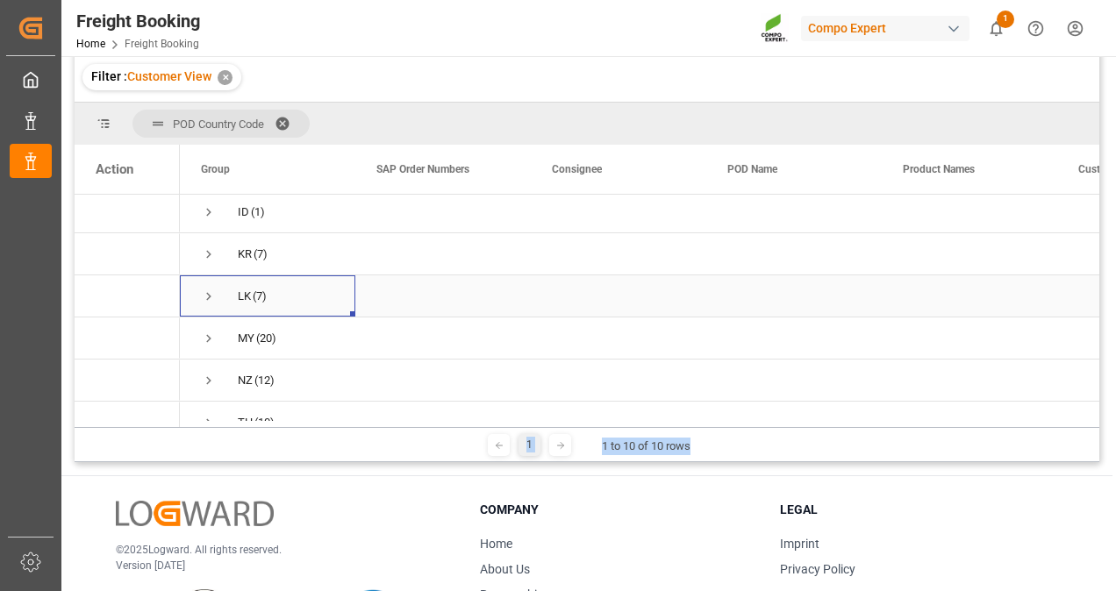
click at [234, 311] on span "LK (7)" at bounding box center [267, 295] width 133 height 39
click at [199, 289] on div "LK (7)" at bounding box center [267, 295] width 175 height 41
click at [217, 296] on span "LK (7)" at bounding box center [267, 295] width 133 height 39
click at [363, 297] on div "Press SPACE to select this row." at bounding box center [442, 295] width 175 height 41
click at [289, 297] on span "LK (7)" at bounding box center [267, 295] width 133 height 39
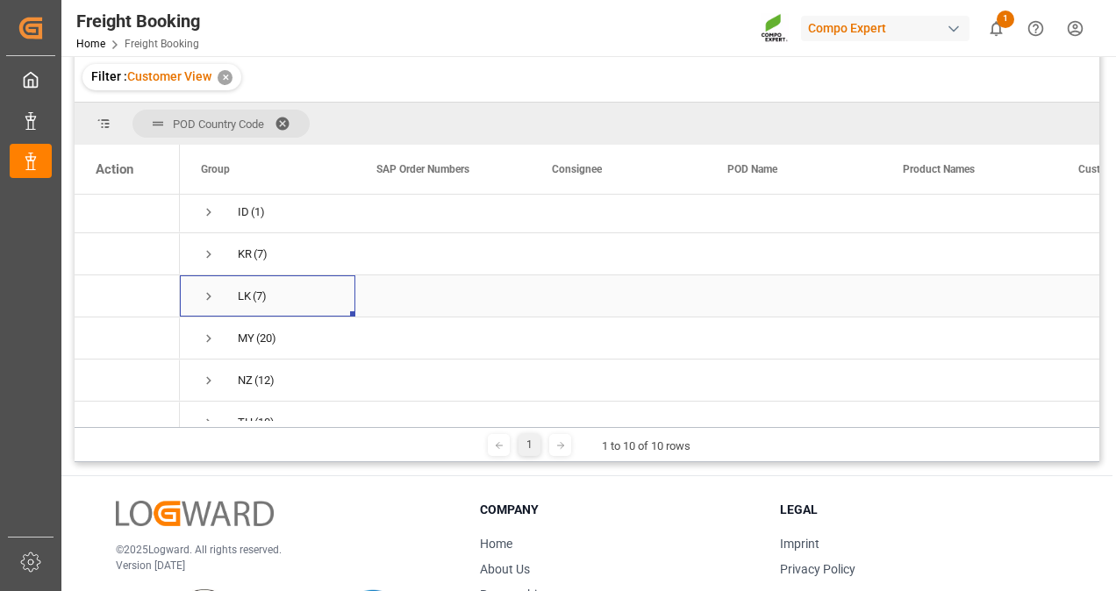
click at [286, 297] on span "LK (7)" at bounding box center [267, 295] width 133 height 39
click at [210, 294] on span "Press SPACE to select this row." at bounding box center [209, 297] width 16 height 16
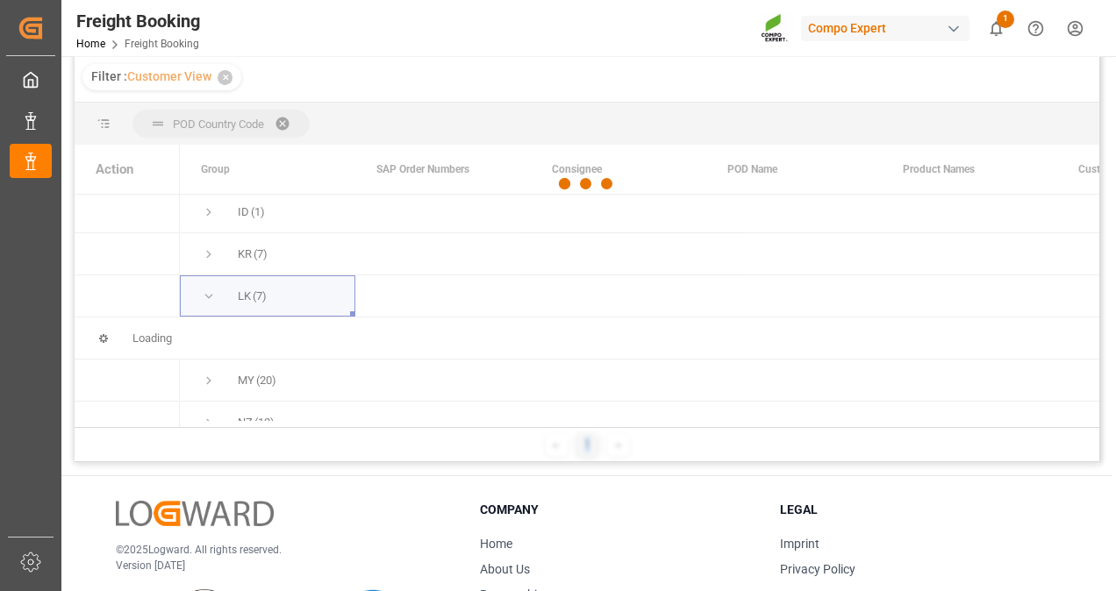
click at [210, 294] on div at bounding box center [587, 184] width 1025 height 581
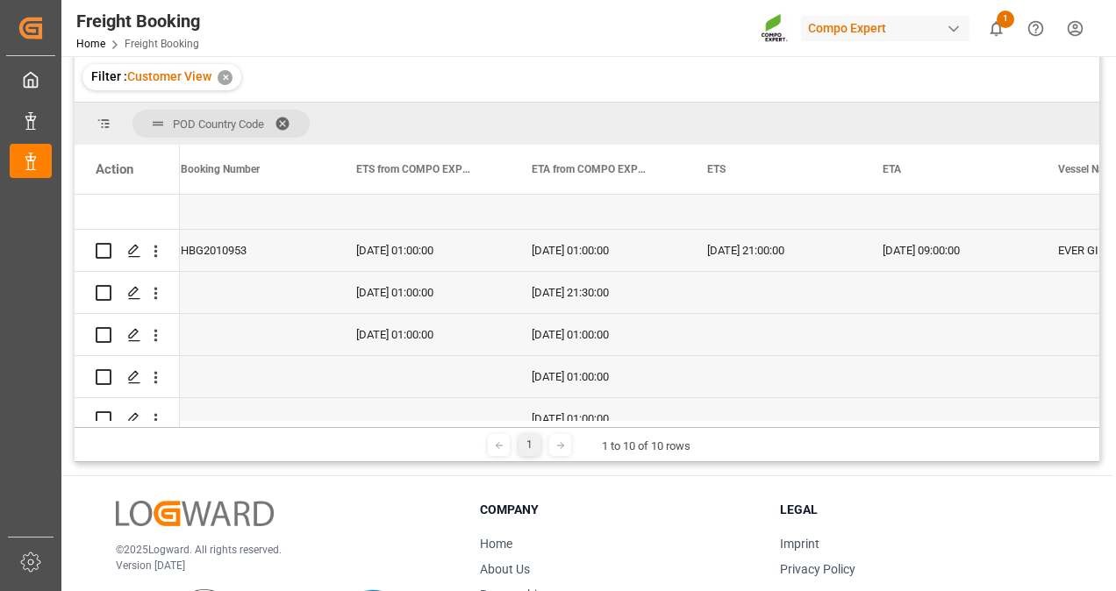
drag, startPoint x: 760, startPoint y: 430, endPoint x: 740, endPoint y: 429, distance: 19.3
click at [740, 429] on div "1 1 to 10 of 10 rows" at bounding box center [587, 444] width 1025 height 35
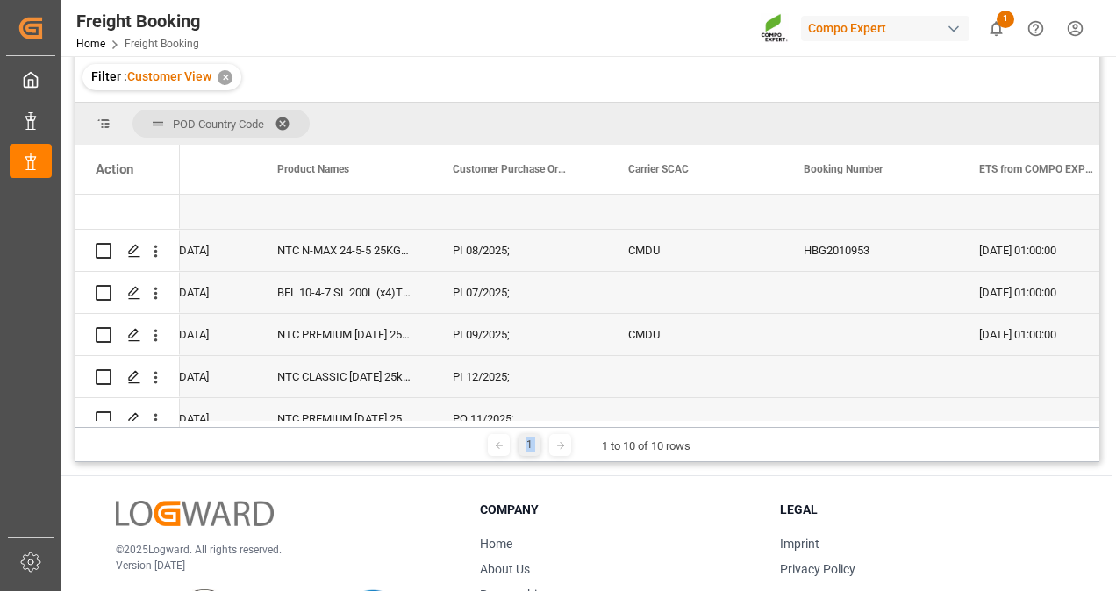
drag, startPoint x: 561, startPoint y: 428, endPoint x: 477, endPoint y: 437, distance: 84.7
click at [477, 437] on div "1 1 to 10 of 10 rows" at bounding box center [587, 444] width 1025 height 35
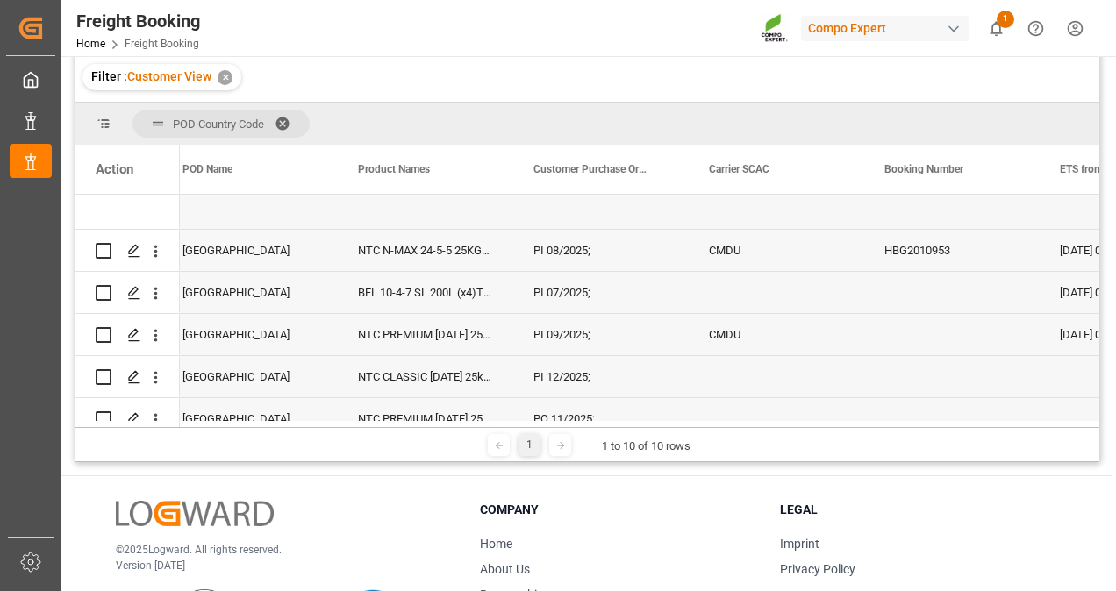
drag, startPoint x: 505, startPoint y: 430, endPoint x: 519, endPoint y: 426, distance: 14.7
click at [463, 429] on div "1 1 to 10 of 10 rows" at bounding box center [587, 444] width 1025 height 35
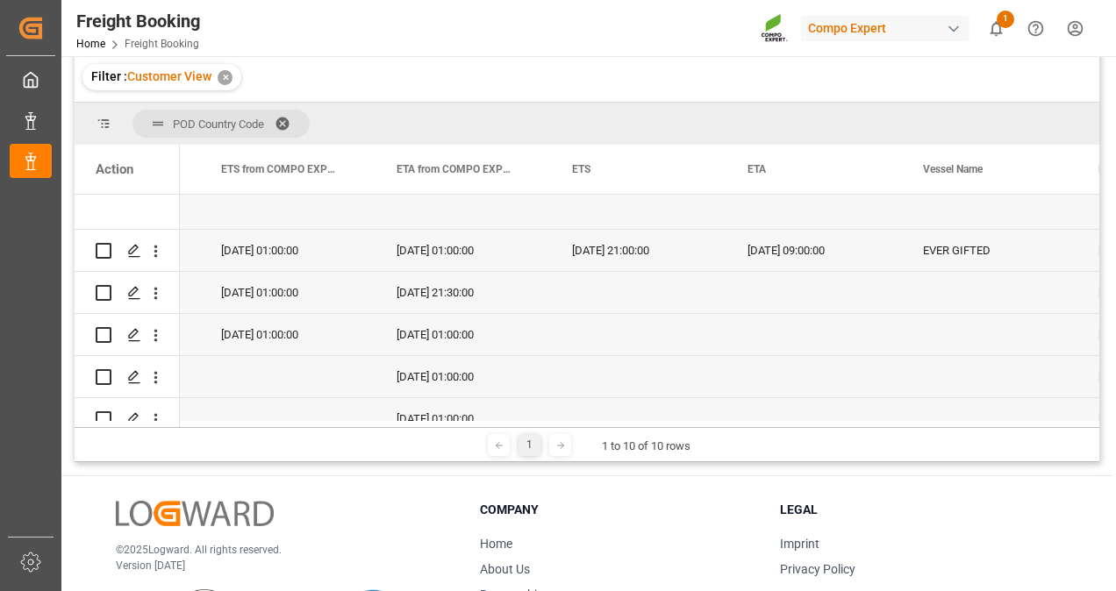
drag, startPoint x: 802, startPoint y: 428, endPoint x: 722, endPoint y: 431, distance: 79.9
click at [700, 432] on div "1 1 to 10 of 10 rows" at bounding box center [587, 444] width 1025 height 35
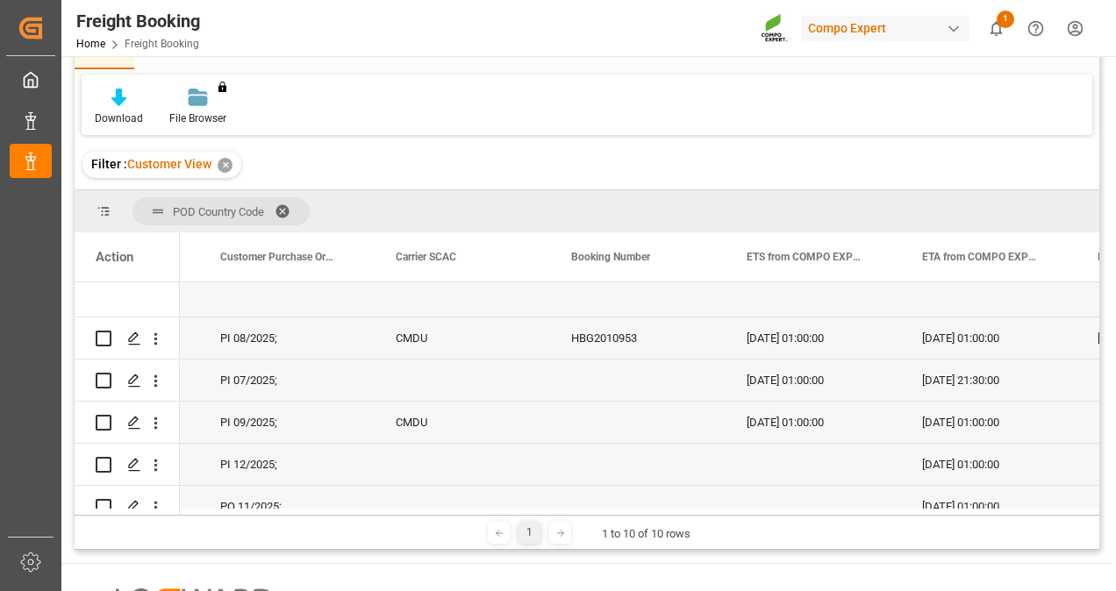
drag, startPoint x: 702, startPoint y: 509, endPoint x: 797, endPoint y: 500, distance: 95.2
click at [797, 500] on div "Action Booking Number ETS from COMPO EXPERT ETA from COMPO EXPERT ETS LK" at bounding box center [587, 373] width 1025 height 283
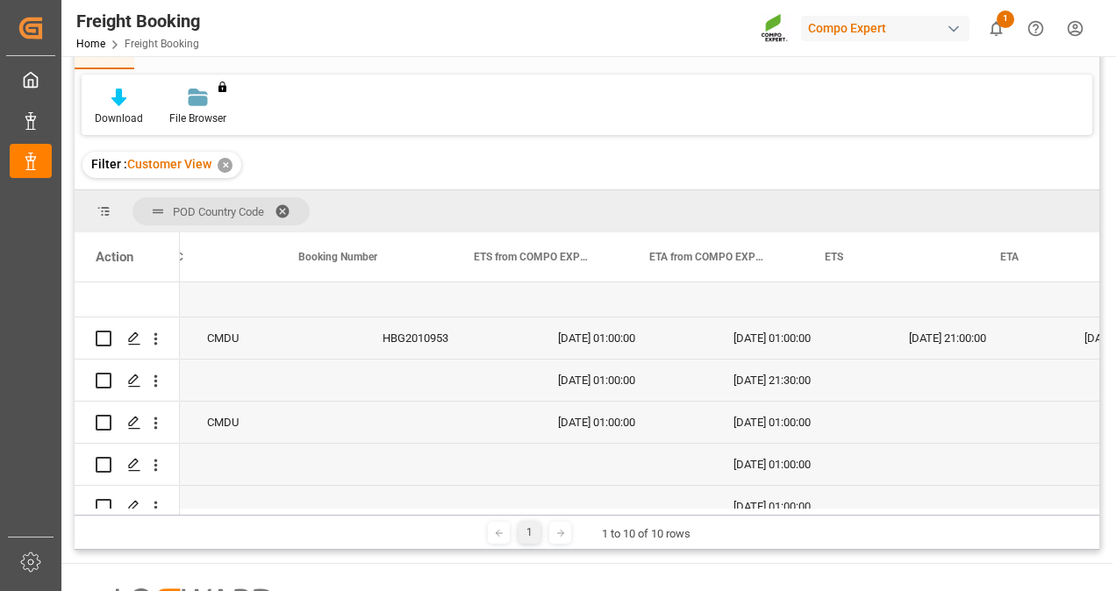
scroll to position [0, 1006]
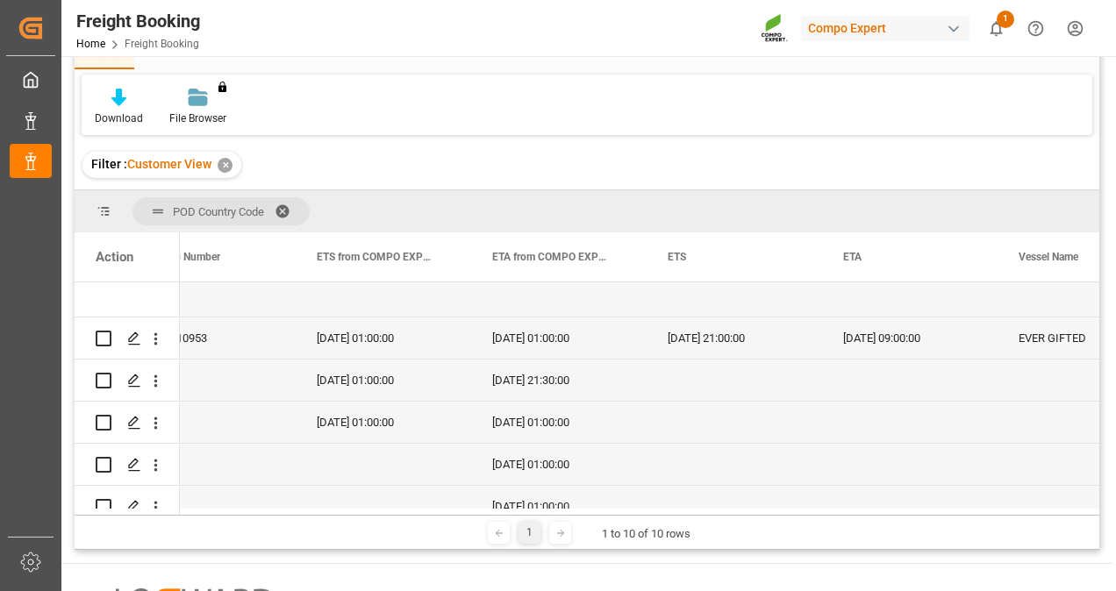
drag, startPoint x: 719, startPoint y: 516, endPoint x: 791, endPoint y: 517, distance: 72.8
click at [791, 517] on div "1 1 to 10 of 10 rows" at bounding box center [587, 532] width 1025 height 35
drag, startPoint x: 791, startPoint y: 514, endPoint x: 843, endPoint y: 513, distance: 51.8
click at [843, 513] on div "POD Country Code Drag here to set column labels Action Booking Number ETS from …" at bounding box center [587, 370] width 1025 height 360
click at [753, 535] on div "1 1 to 10 of 10 rows" at bounding box center [587, 532] width 1025 height 35
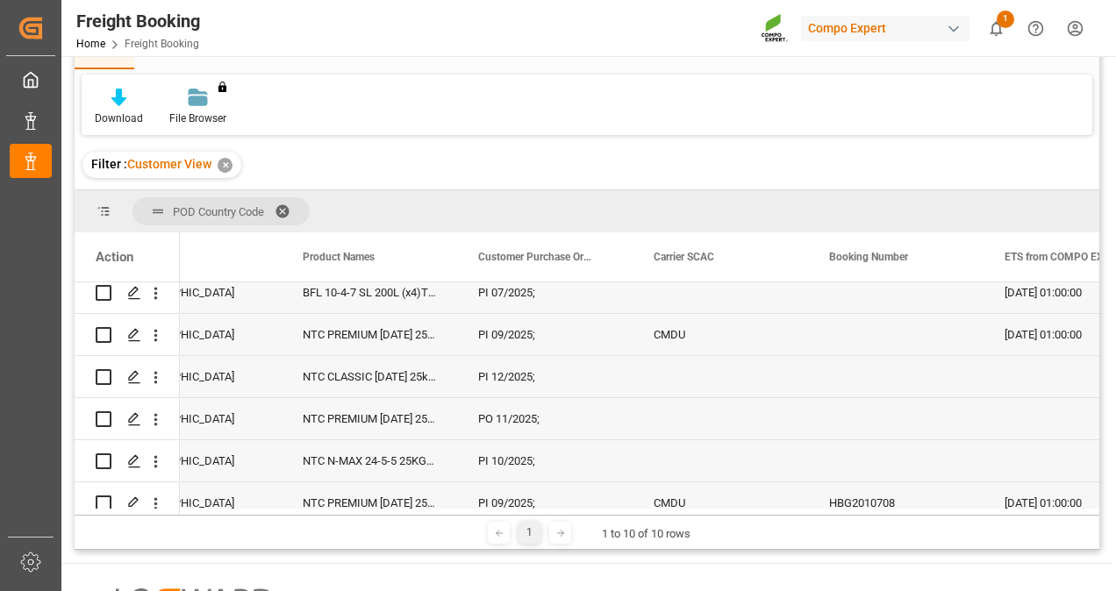
scroll to position [0, 557]
